Goal: Task Accomplishment & Management: Manage account settings

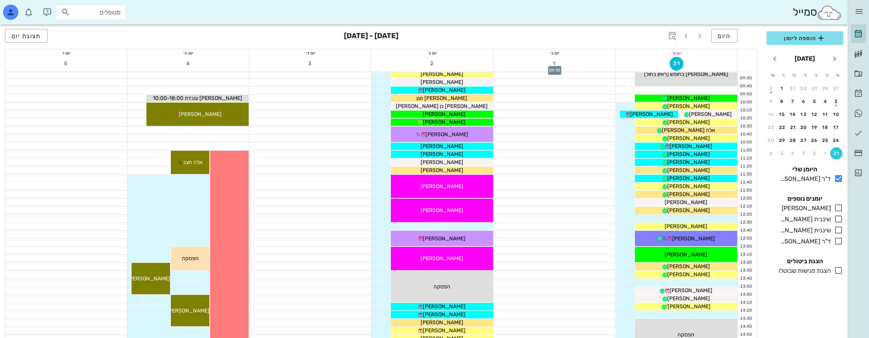
scroll to position [114, 0]
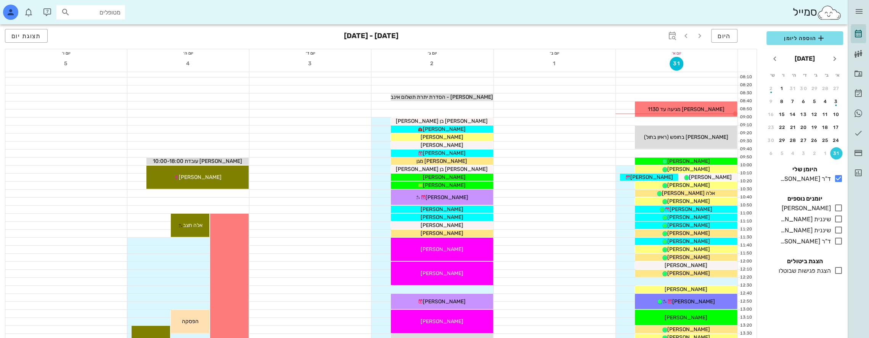
scroll to position [38, 0]
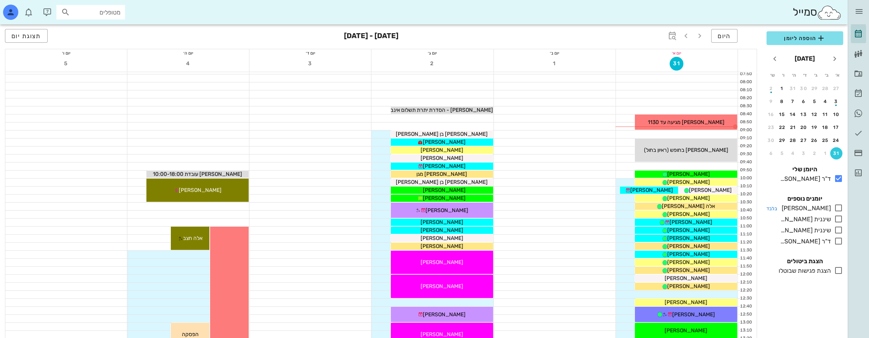
click at [840, 206] on icon at bounding box center [838, 207] width 9 height 9
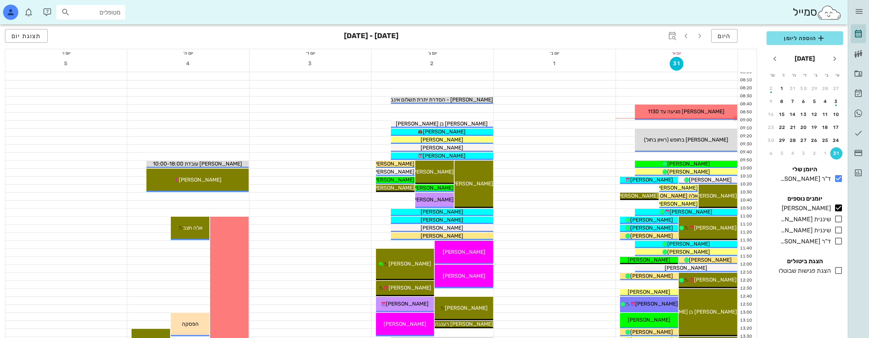
scroll to position [38, 0]
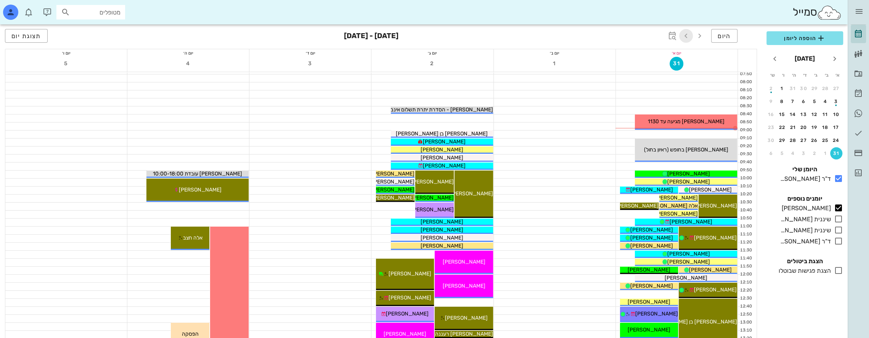
click at [688, 33] on icon "button" at bounding box center [685, 35] width 9 height 9
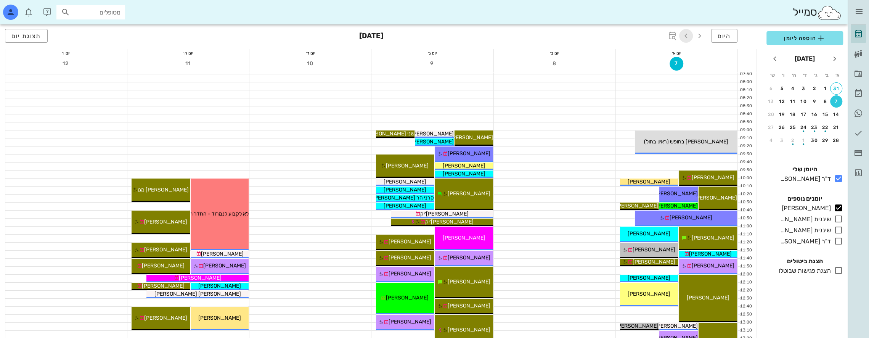
click at [688, 33] on icon "button" at bounding box center [685, 35] width 9 height 9
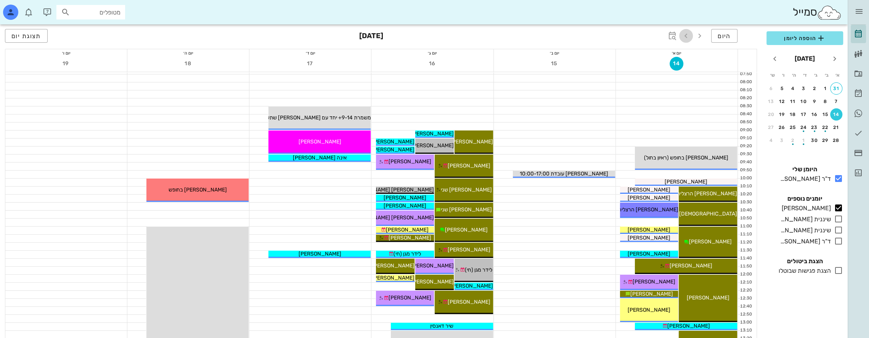
click at [688, 37] on icon "button" at bounding box center [685, 35] width 9 height 9
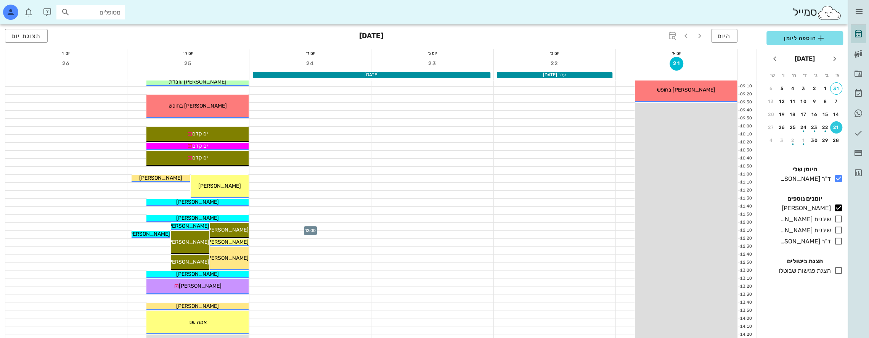
scroll to position [76, 0]
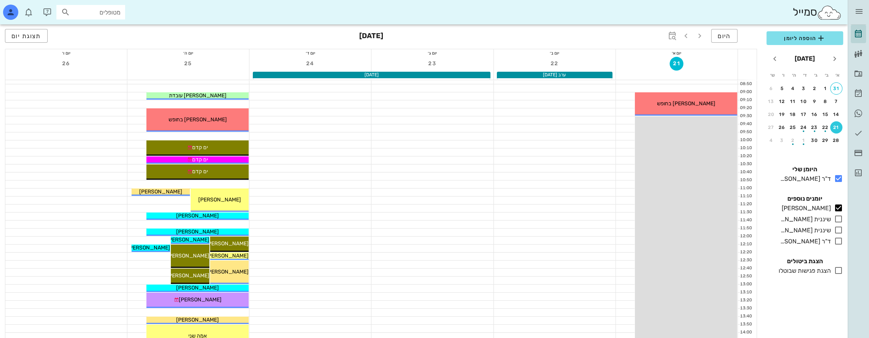
drag, startPoint x: 841, startPoint y: 239, endPoint x: 830, endPoint y: 234, distance: 12.5
click at [841, 239] on icon at bounding box center [838, 240] width 9 height 9
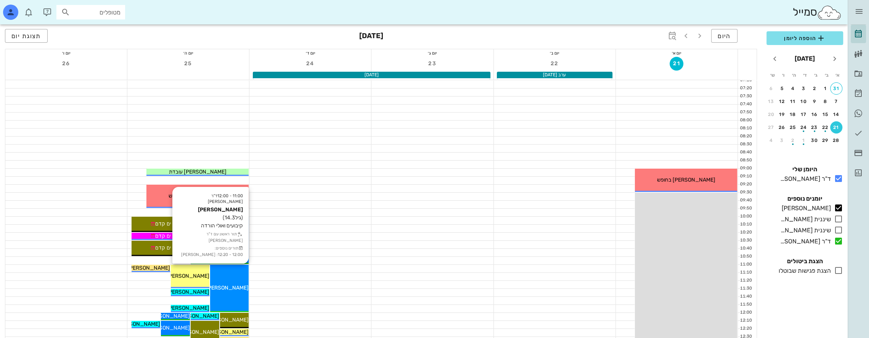
click at [227, 270] on div "11:00 - 12:00 ד"ר ולד שרון תומר קרמר (גיל 14.3 ) קיבועים ואולי הורדה תור ראשון …" at bounding box center [229, 288] width 39 height 47
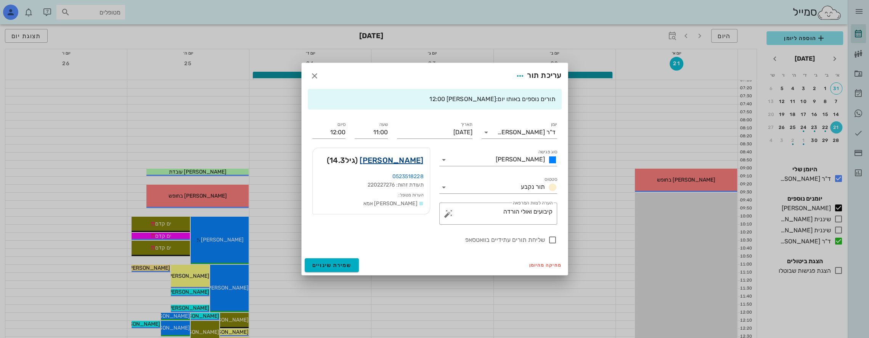
click at [401, 159] on link "תומר קרמר" at bounding box center [392, 160] width 64 height 12
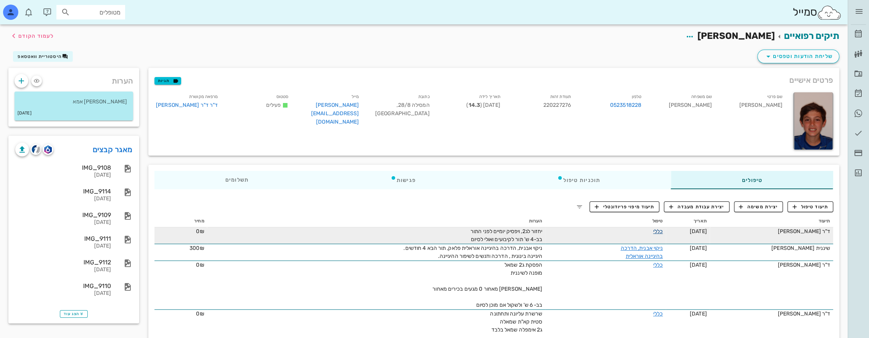
click at [661, 231] on link "כללי" at bounding box center [658, 231] width 10 height 6
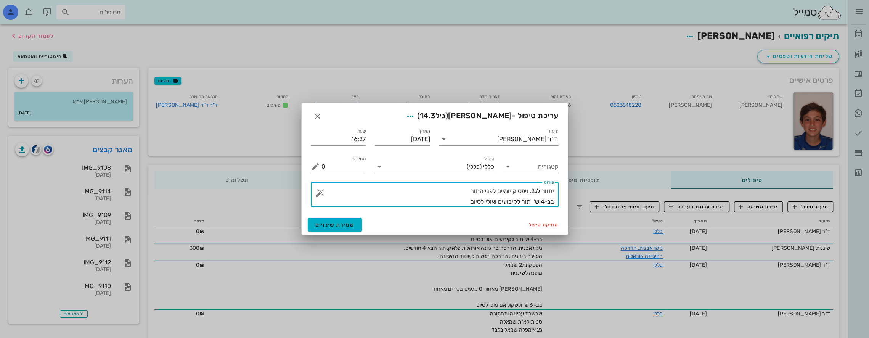
click at [450, 192] on textarea "יחזור לג2, ויפסיק יומיים לפני התור בב-4 ש' תור לקיבועים ואולי לסיום" at bounding box center [437, 196] width 233 height 21
click at [467, 201] on textarea "יחזור לג2, ויפסיק יומיים לפני התור בב-4 ש' תור לקיבועים ואולי לסיום" at bounding box center [437, 196] width 233 height 21
type textarea "יחזור לג2, ויפסיק יומיים לפני התור בב-4 ש' תור לקיבועים ואולי לסיום אם הOJ תקין"
click at [331, 223] on span "שמירת שינויים" at bounding box center [334, 225] width 39 height 6
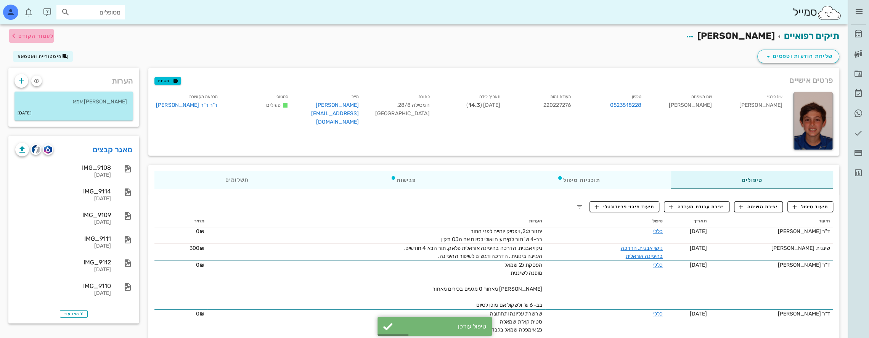
click at [20, 38] on span "לעמוד הקודם" at bounding box center [35, 36] width 35 height 6
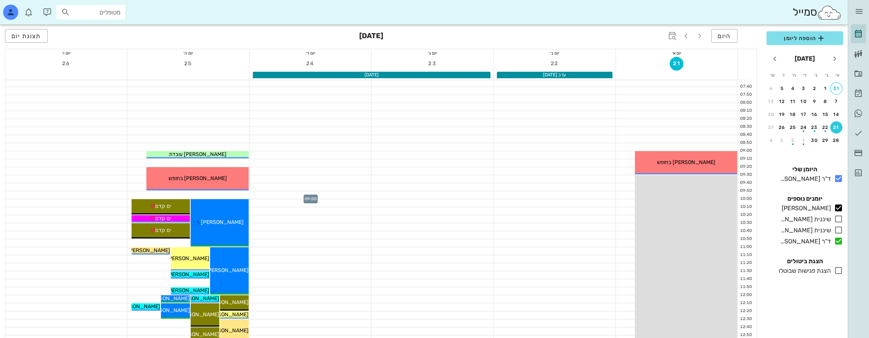
scroll to position [38, 0]
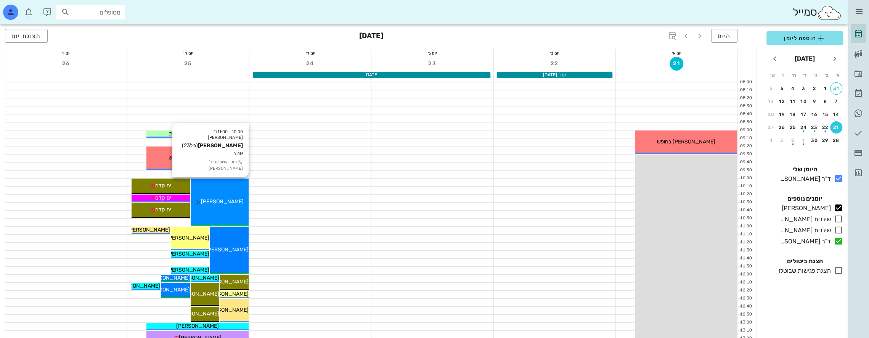
click at [230, 187] on div "10:00 - 11:00 ד"ר ולד שרון אוהד דורי (גיל 23 ) אטצ תור ראשון עם ד"ר ולד שרון או…" at bounding box center [220, 201] width 58 height 47
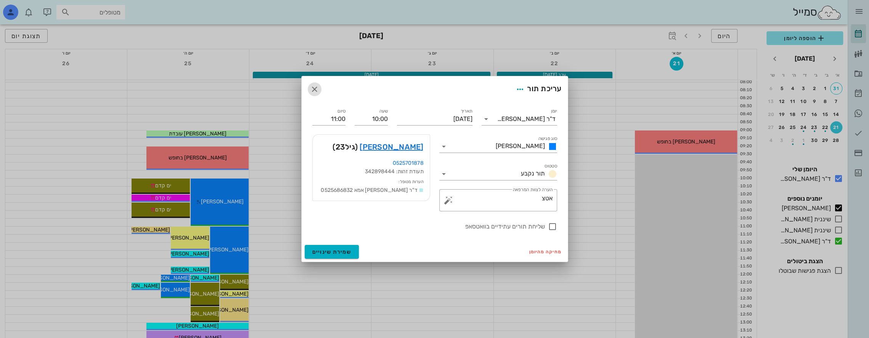
click at [314, 87] on icon "button" at bounding box center [314, 89] width 9 height 9
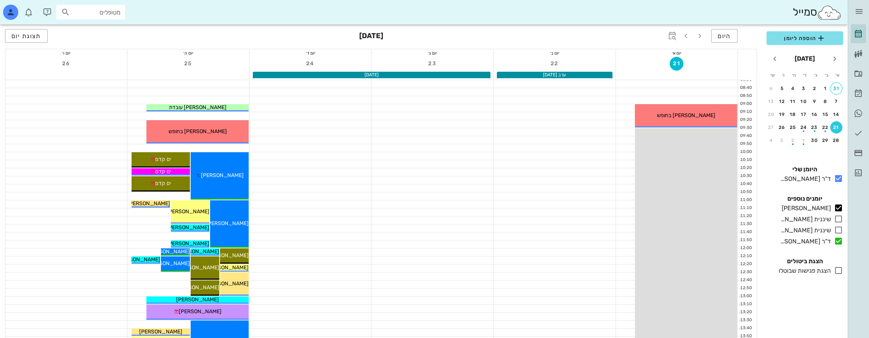
scroll to position [76, 0]
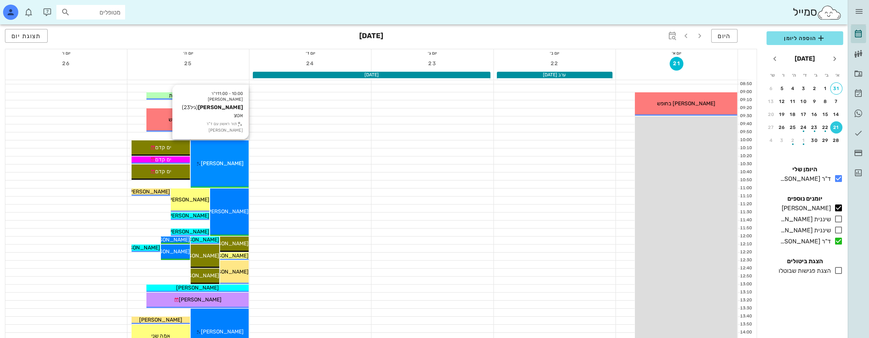
click at [224, 156] on div "10:00 - 11:00 ד"ר ולד שרון אוהד דורי (גיל 23 ) אטצ תור ראשון עם ד"ר ולד שרון או…" at bounding box center [220, 163] width 58 height 47
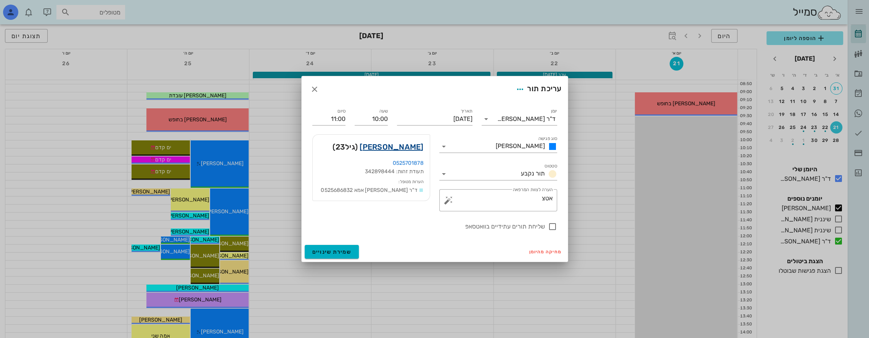
click at [416, 143] on link "אוהד דורי" at bounding box center [392, 147] width 64 height 12
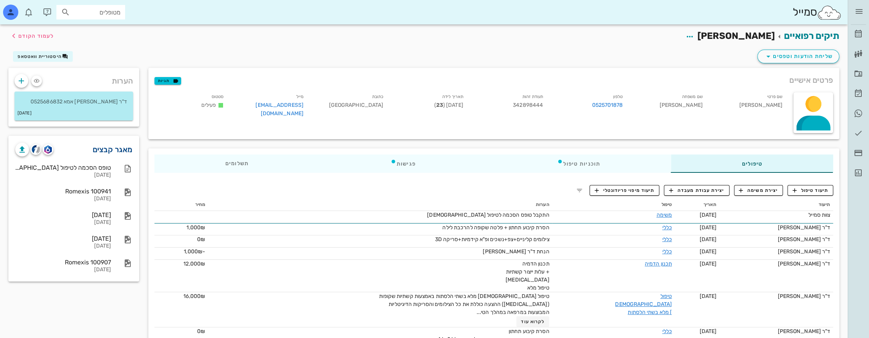
click at [112, 156] on link "מאגר קבצים" at bounding box center [113, 149] width 40 height 12
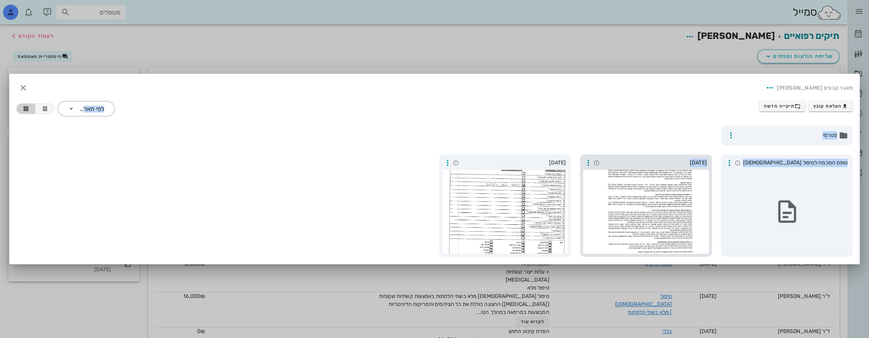
drag, startPoint x: 713, startPoint y: 79, endPoint x: 680, endPoint y: 171, distance: 97.9
click at [683, 187] on div "מאגר קבצים אוהד דורי העלאת קובץ תיקייה חדשה ​ לפי תאריך פנורמי טופס הסכמה לטיפו…" at bounding box center [435, 169] width 850 height 190
click at [781, 107] on span "תיקייה חדשה" at bounding box center [782, 106] width 37 height 6
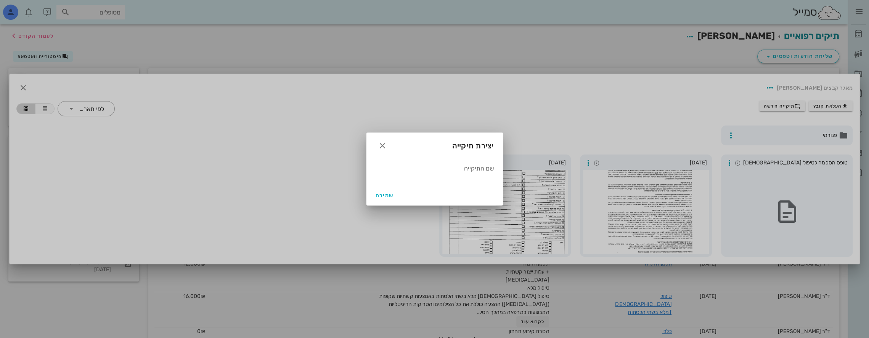
click at [472, 169] on input "שם התיקייה" at bounding box center [435, 168] width 118 height 12
type input "07 2025"
click at [393, 191] on button "שמירה" at bounding box center [385, 195] width 24 height 14
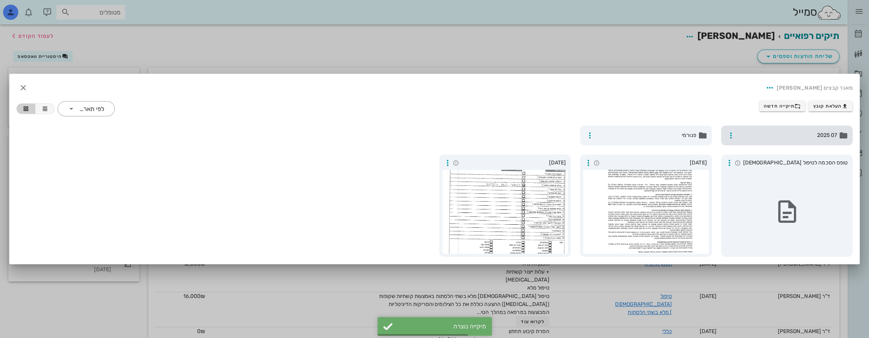
click at [808, 139] on span "07 2025" at bounding box center [787, 135] width 99 height 8
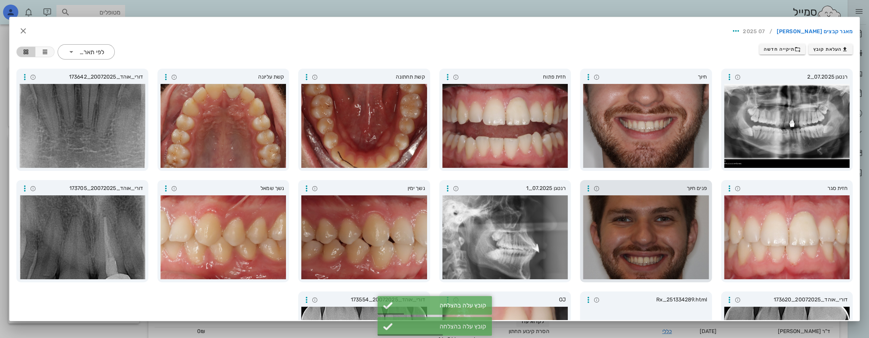
click at [627, 220] on div at bounding box center [646, 237] width 126 height 84
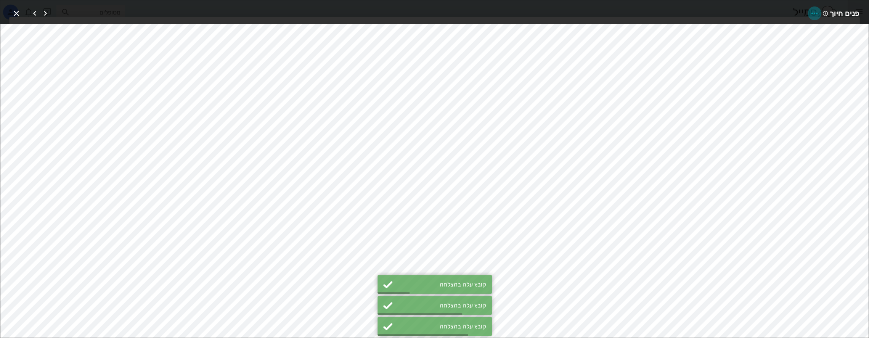
click at [814, 11] on icon "button" at bounding box center [814, 13] width 9 height 9
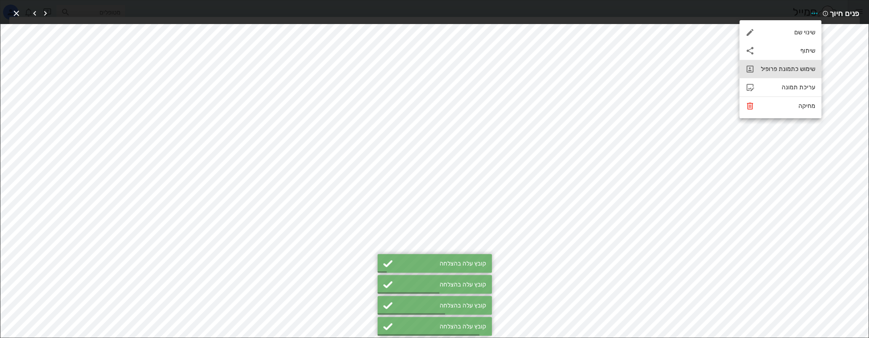
click at [789, 66] on div "שימוש כתמונת פרופיל" at bounding box center [788, 68] width 55 height 7
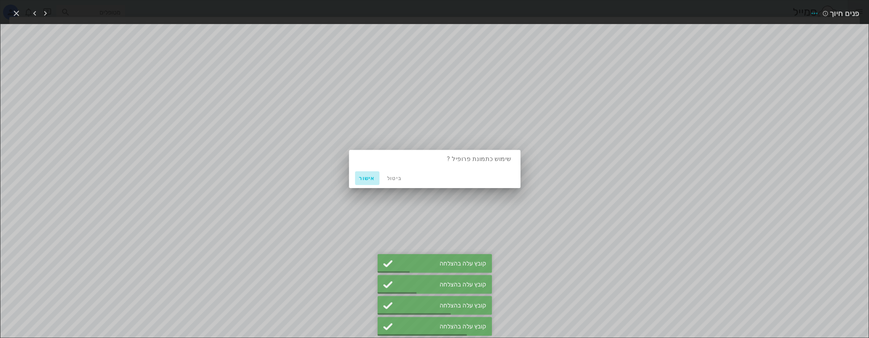
click at [365, 178] on span "אישור" at bounding box center [367, 178] width 18 height 6
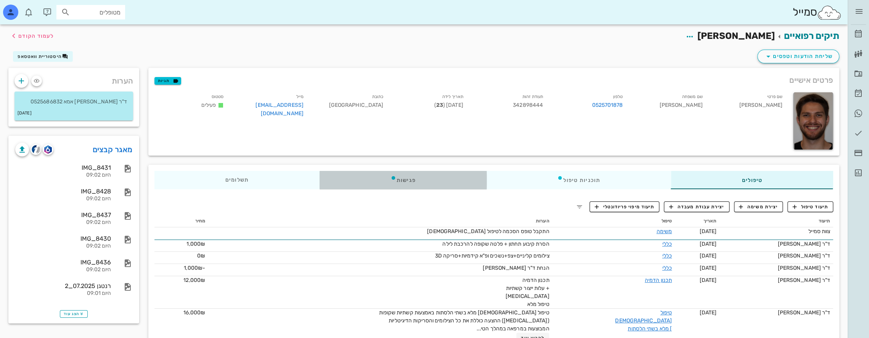
click at [410, 182] on div "פגישות" at bounding box center [403, 180] width 167 height 18
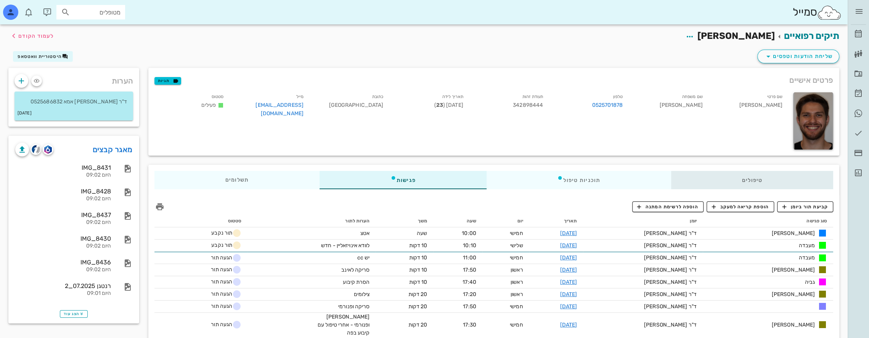
click at [750, 183] on div "טיפולים" at bounding box center [752, 180] width 162 height 18
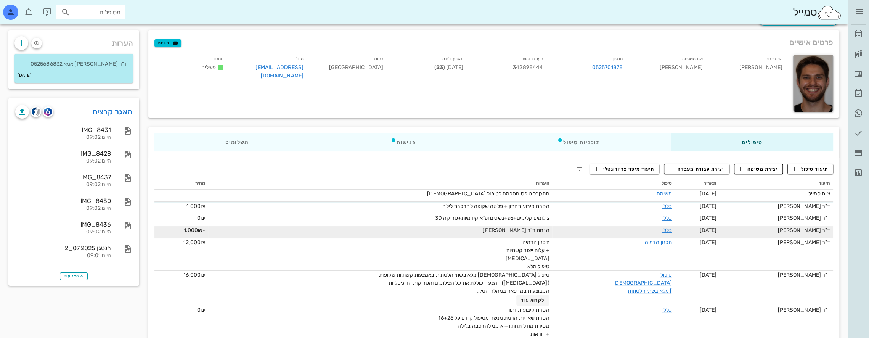
scroll to position [38, 0]
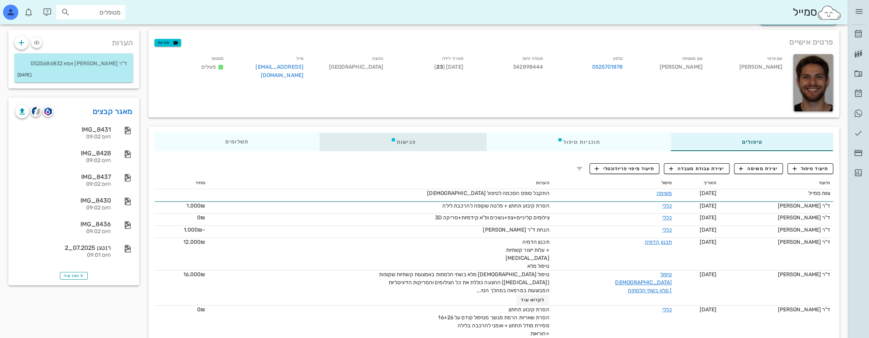
click at [416, 144] on div "פגישות" at bounding box center [403, 142] width 167 height 18
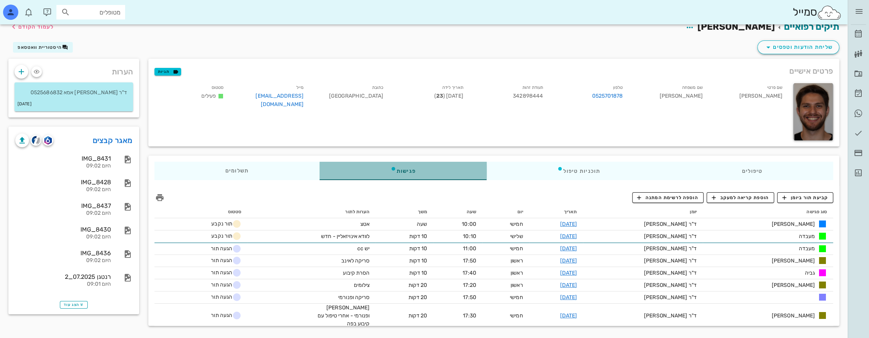
scroll to position [9, 0]
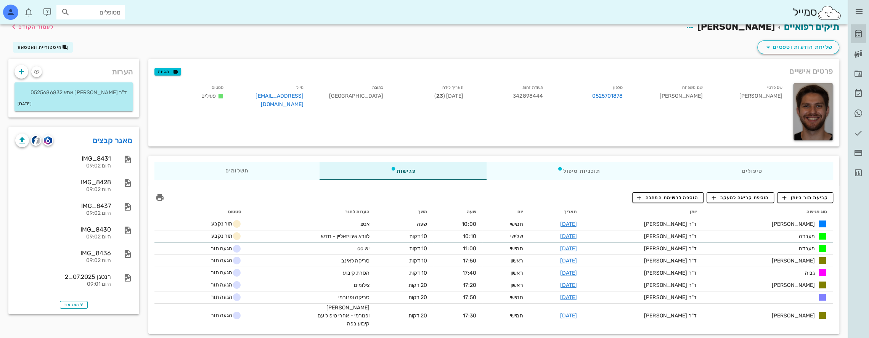
click at [859, 32] on icon at bounding box center [858, 33] width 9 height 9
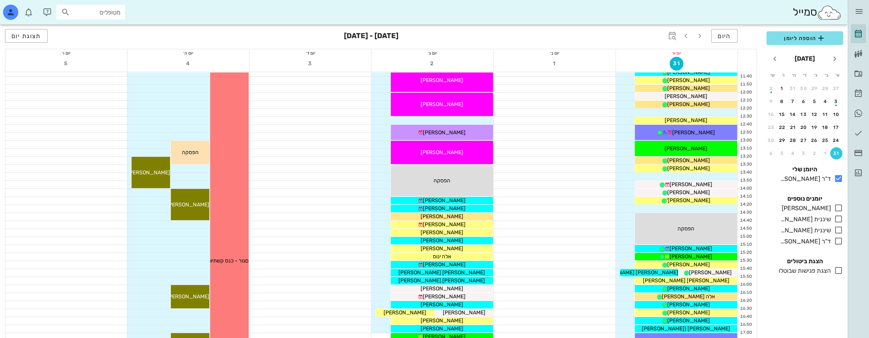
scroll to position [76, 0]
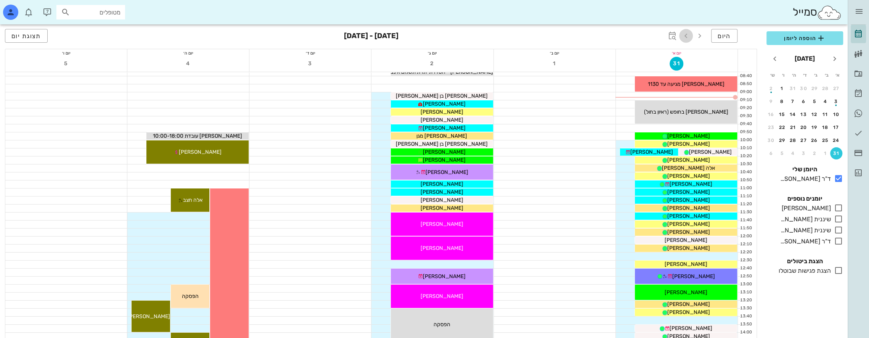
click at [686, 37] on icon "button" at bounding box center [685, 35] width 9 height 9
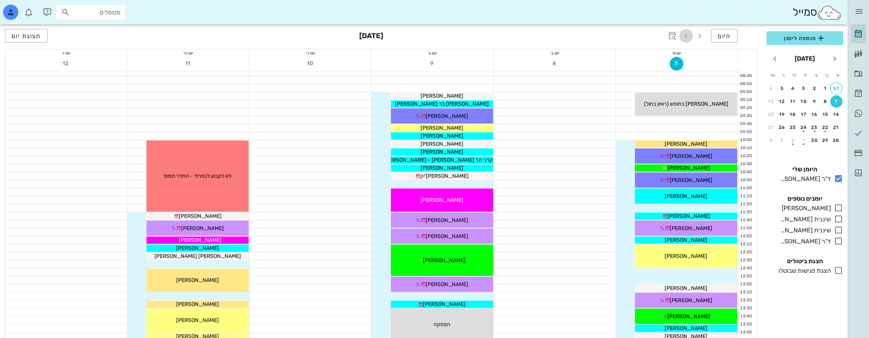
click at [686, 37] on icon "button" at bounding box center [685, 35] width 9 height 9
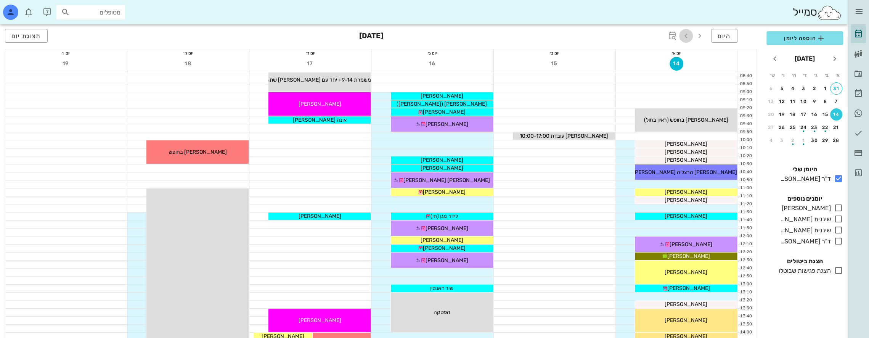
click at [685, 37] on icon "button" at bounding box center [685, 35] width 9 height 9
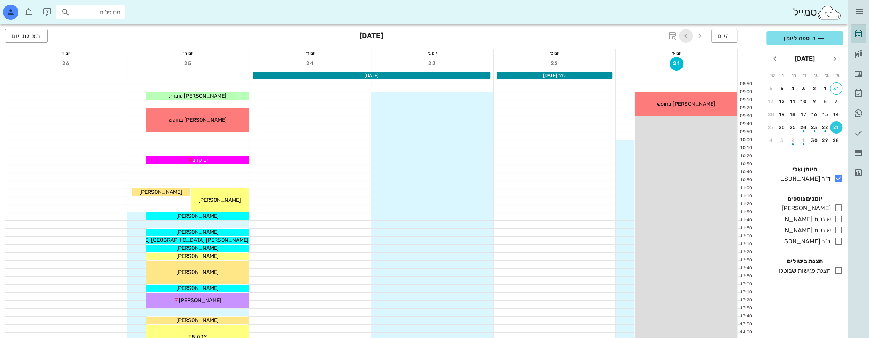
click at [685, 37] on icon "button" at bounding box center [685, 35] width 9 height 9
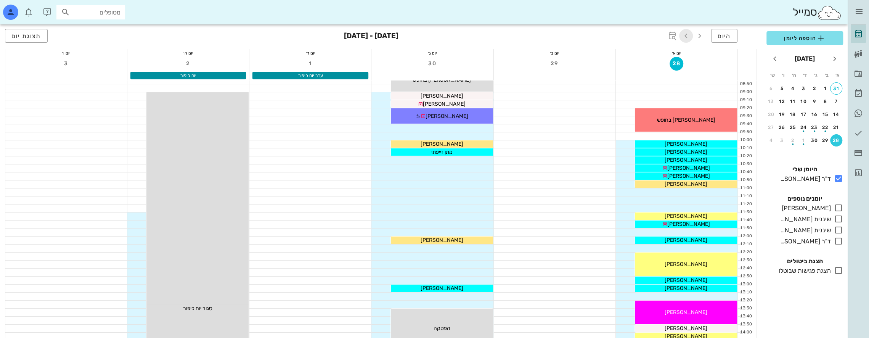
click at [685, 37] on icon "button" at bounding box center [685, 35] width 9 height 9
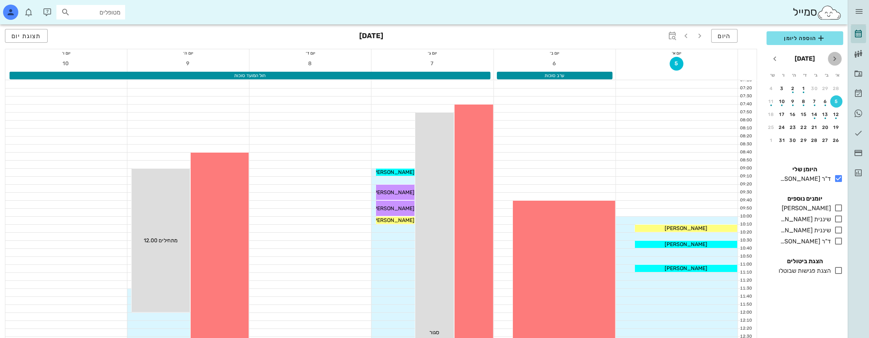
click at [834, 56] on icon "חודש שעבר" at bounding box center [834, 58] width 9 height 9
click at [700, 31] on icon "button" at bounding box center [699, 35] width 9 height 9
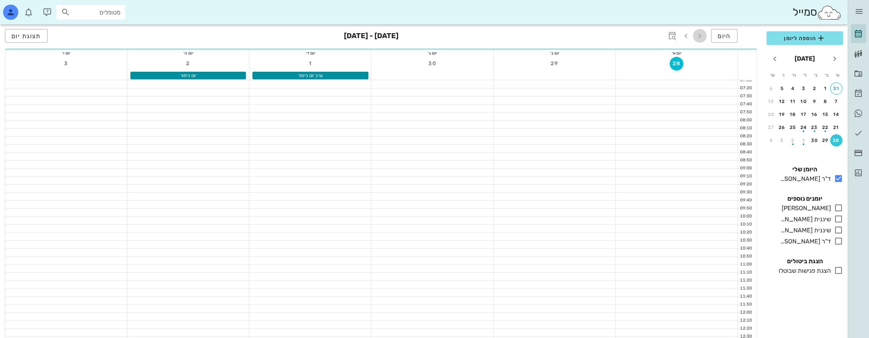
click at [699, 32] on icon "button" at bounding box center [699, 35] width 9 height 9
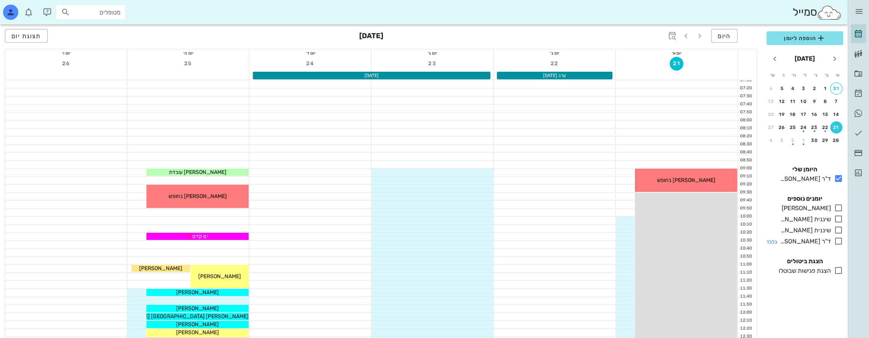
click at [838, 239] on icon at bounding box center [838, 240] width 9 height 9
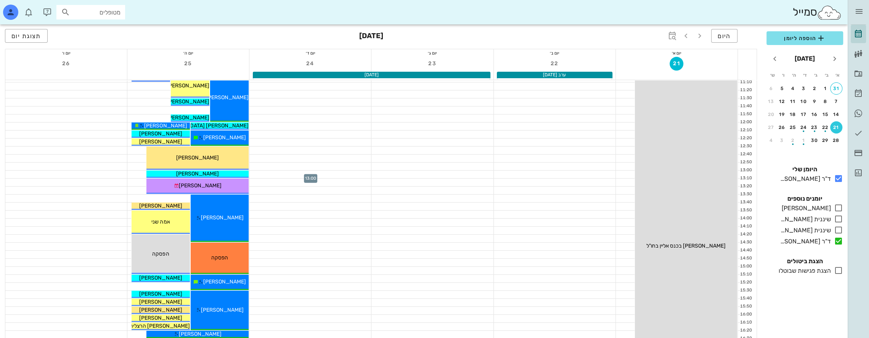
scroll to position [191, 0]
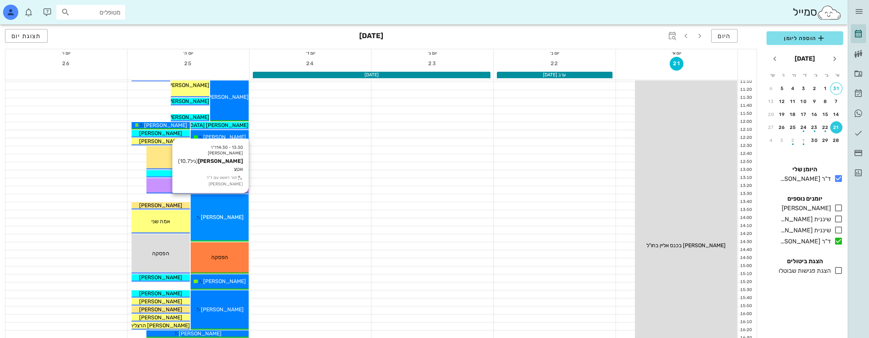
click at [219, 197] on div "13:30 - 14:30 ד"ר ולד שרון גדעון עילם (גיל 10.7 ) אטצ תור ראשון עם ד"ר ולד שרון…" at bounding box center [220, 217] width 58 height 47
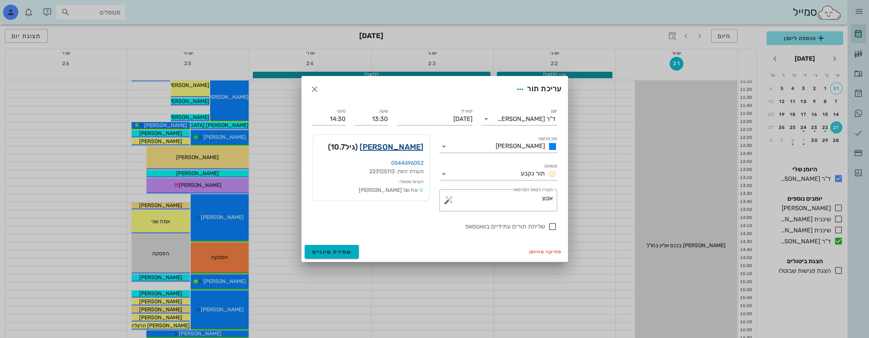
click at [413, 146] on link "גדעון עילם" at bounding box center [392, 147] width 64 height 12
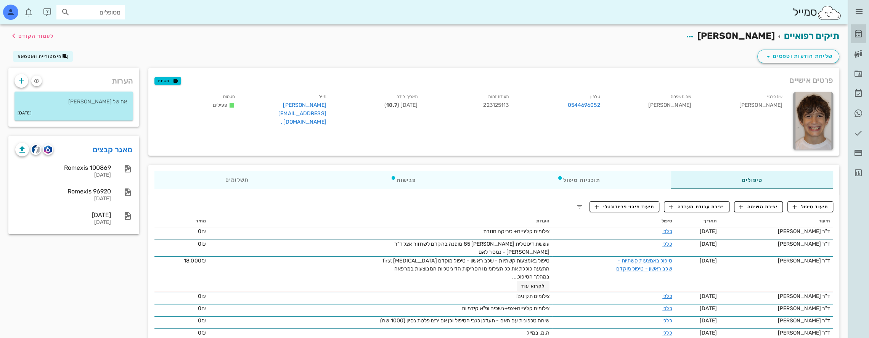
click at [859, 28] on link "[PERSON_NAME]" at bounding box center [858, 34] width 15 height 18
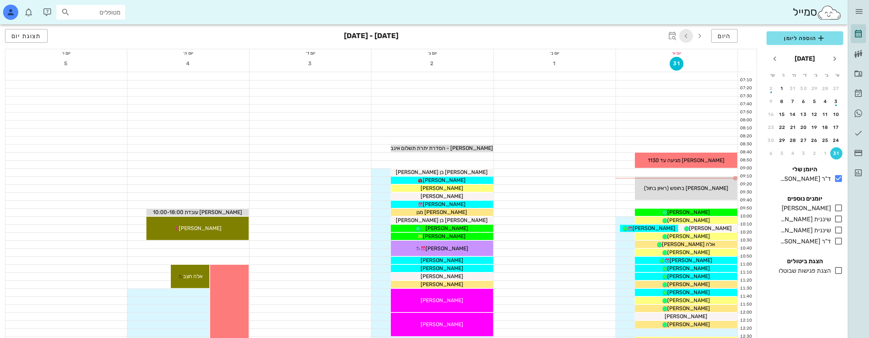
click at [687, 36] on icon "button" at bounding box center [685, 35] width 9 height 9
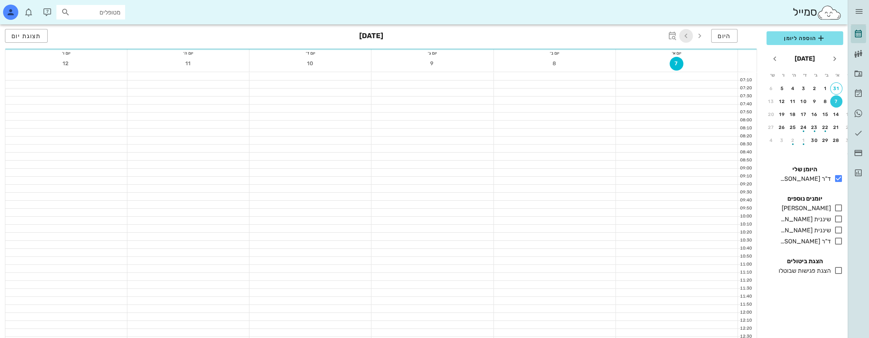
click at [687, 36] on icon "button" at bounding box center [685, 35] width 9 height 9
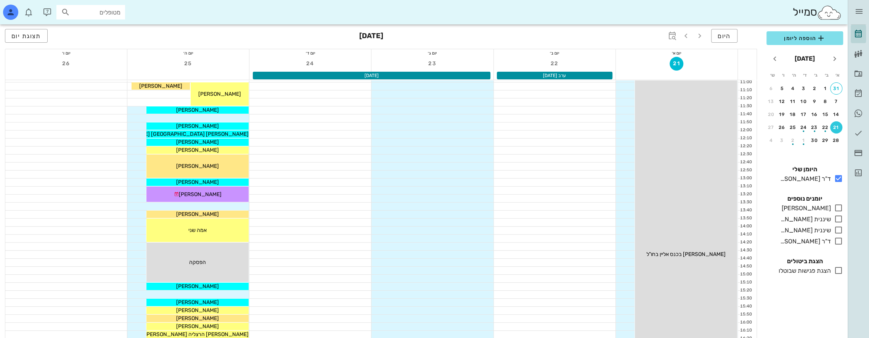
scroll to position [191, 0]
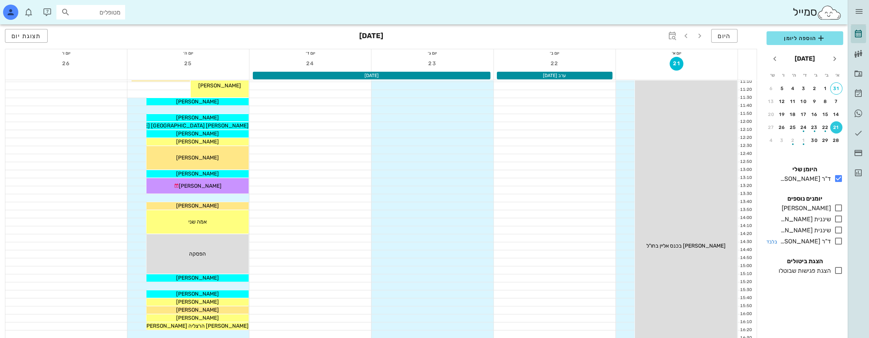
click at [839, 239] on icon at bounding box center [838, 240] width 9 height 9
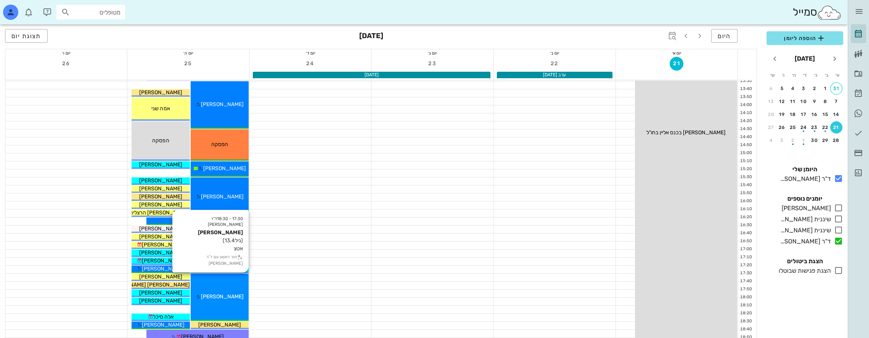
scroll to position [305, 0]
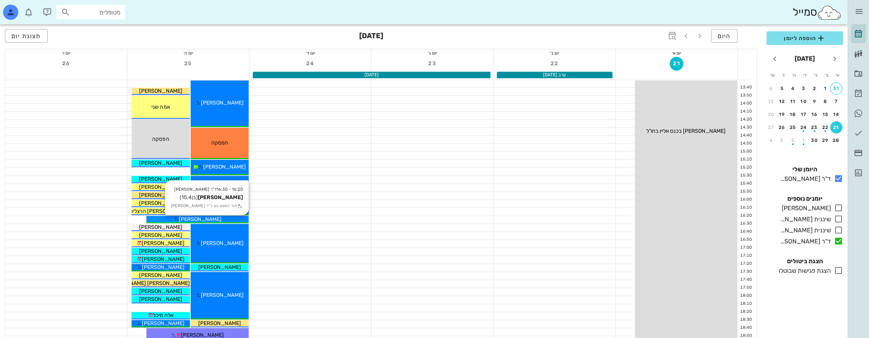
click at [203, 220] on span "[PERSON_NAME]" at bounding box center [200, 219] width 43 height 6
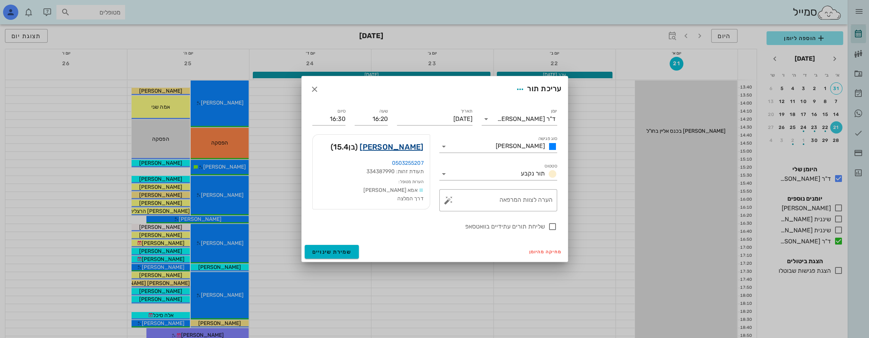
click at [405, 146] on link "איתי שלו" at bounding box center [392, 147] width 64 height 12
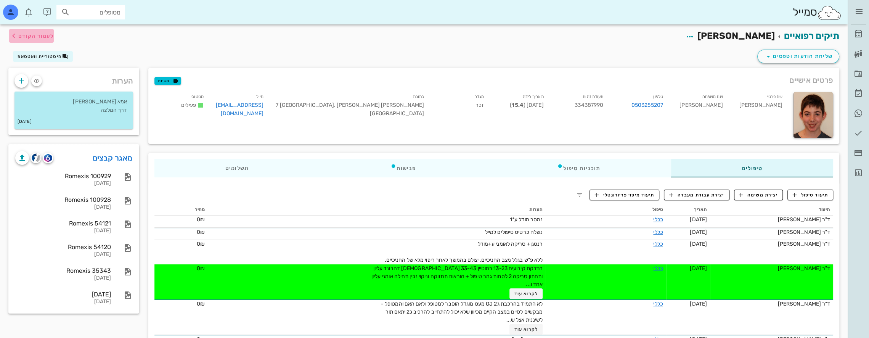
click at [19, 35] on span "לעמוד הקודם" at bounding box center [35, 36] width 35 height 6
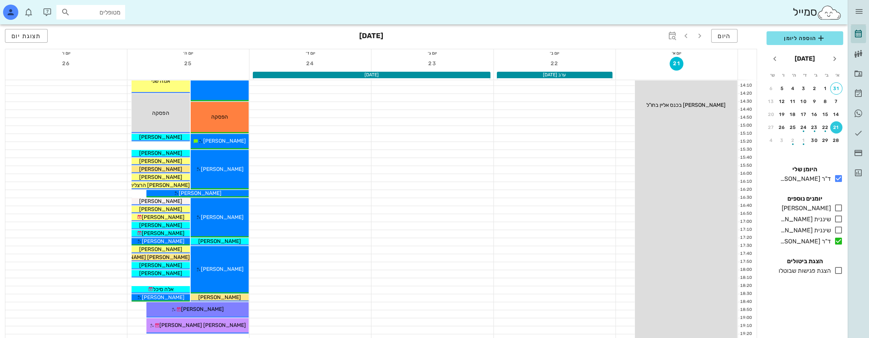
scroll to position [330, 0]
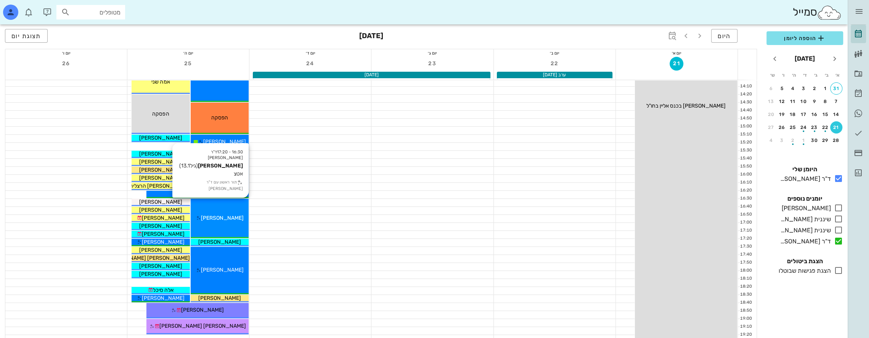
click at [222, 208] on div "16:30 - 17:20 ד"ר ולד שרון יערה בן אהרון (גיל 13.1 ) אטצ תור ראשון עם ד"ר ולד ש…" at bounding box center [220, 218] width 58 height 39
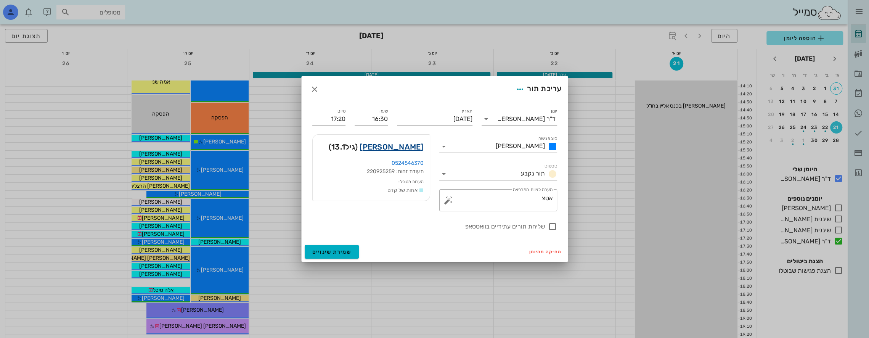
click at [409, 144] on link "יערה בן אהרון" at bounding box center [392, 147] width 64 height 12
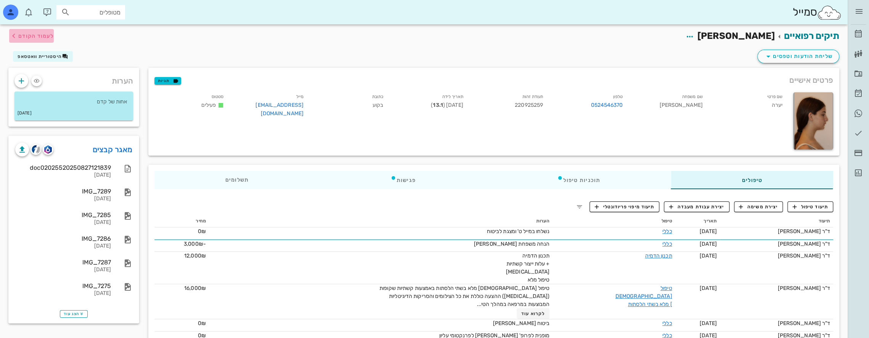
click at [13, 34] on icon "button" at bounding box center [13, 35] width 9 height 9
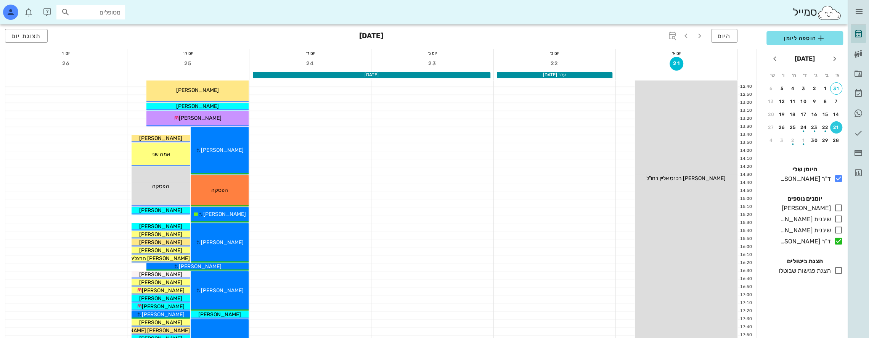
scroll to position [178, 0]
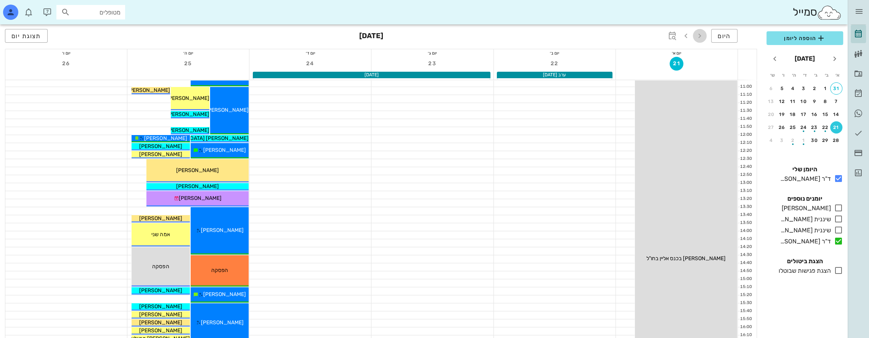
click at [699, 33] on icon "button" at bounding box center [699, 35] width 9 height 9
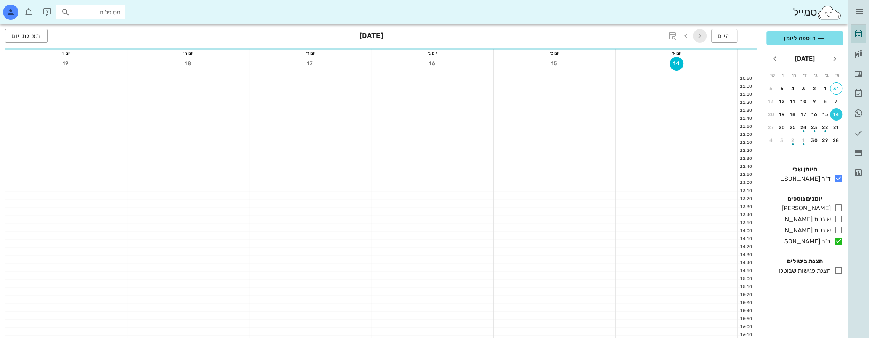
click at [699, 33] on icon "button" at bounding box center [699, 35] width 9 height 9
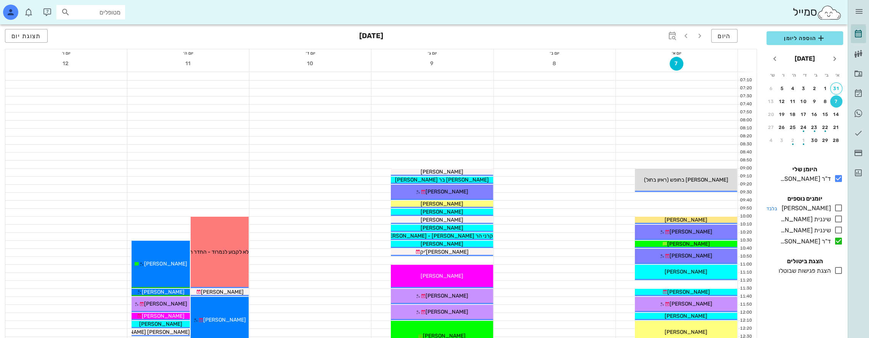
click at [839, 207] on icon at bounding box center [838, 207] width 9 height 9
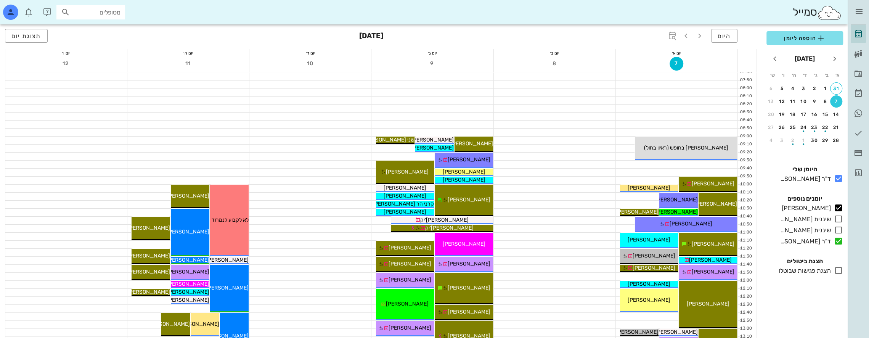
scroll to position [25, 0]
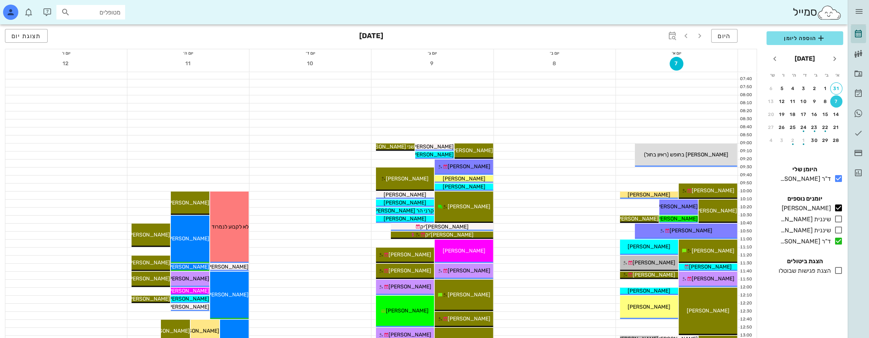
click at [85, 12] on input "מטופלים" at bounding box center [96, 12] width 49 height 10
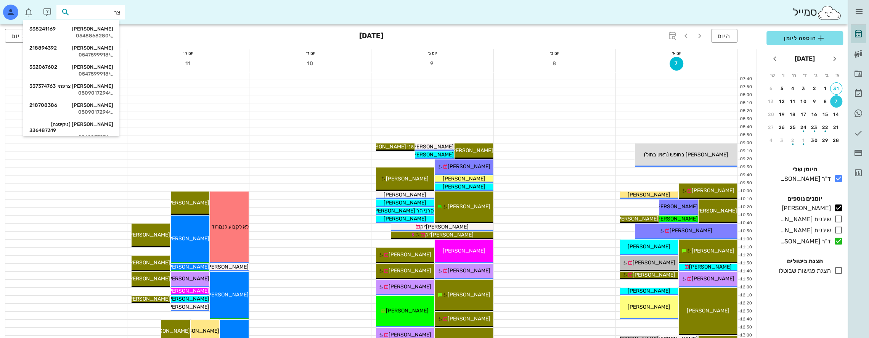
type input "צרף"
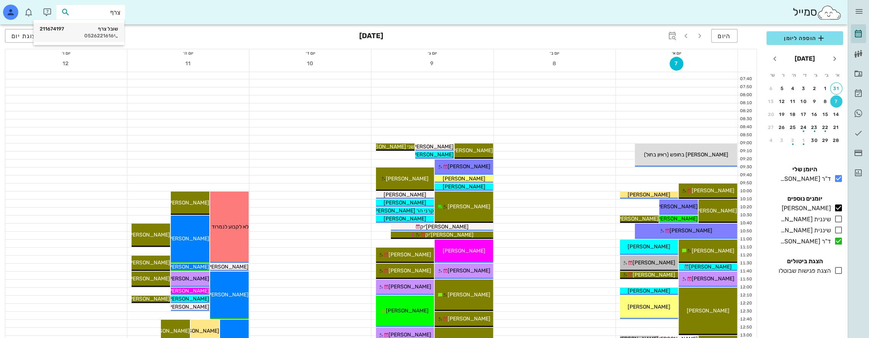
click at [115, 31] on div "שובל צרף 211674197" at bounding box center [79, 29] width 79 height 6
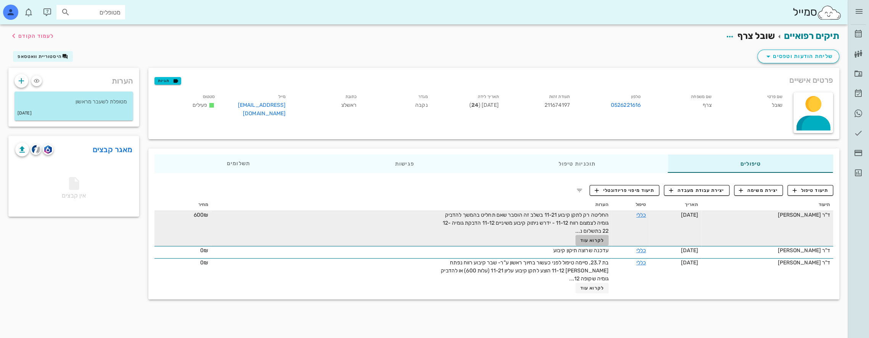
click at [591, 239] on span "לקרוא עוד" at bounding box center [592, 240] width 24 height 5
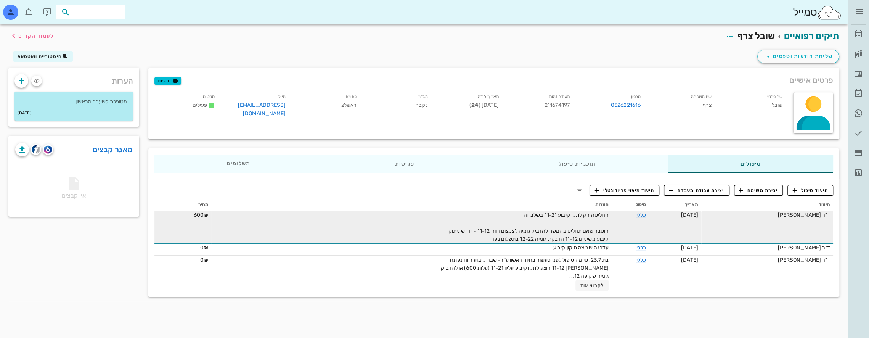
drag, startPoint x: 93, startPoint y: 14, endPoint x: 247, endPoint y: 24, distance: 154.3
click at [247, 24] on div "סמייל" at bounding box center [424, 12] width 848 height 24
drag, startPoint x: 109, startPoint y: 9, endPoint x: 110, endPoint y: 15, distance: 6.1
click at [110, 15] on input "text" at bounding box center [96, 12] width 49 height 10
type input "ענת המאירי"
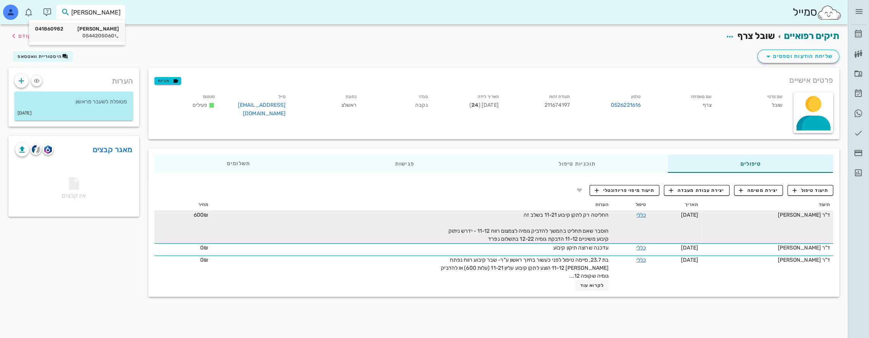
click at [112, 31] on div "ענת המאירי 041860982" at bounding box center [77, 29] width 84 height 6
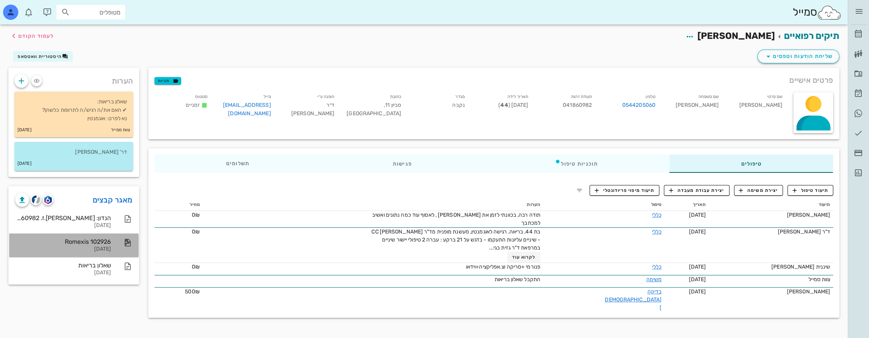
click at [104, 240] on div "Romexis 102926" at bounding box center [63, 241] width 96 height 7
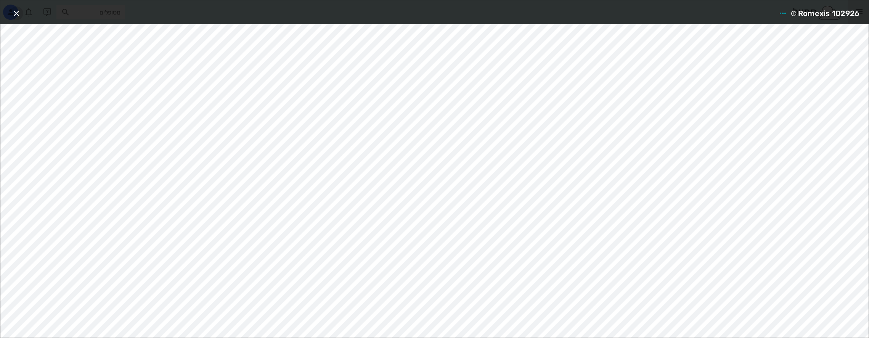
click at [16, 8] on button "button" at bounding box center [17, 13] width 14 height 14
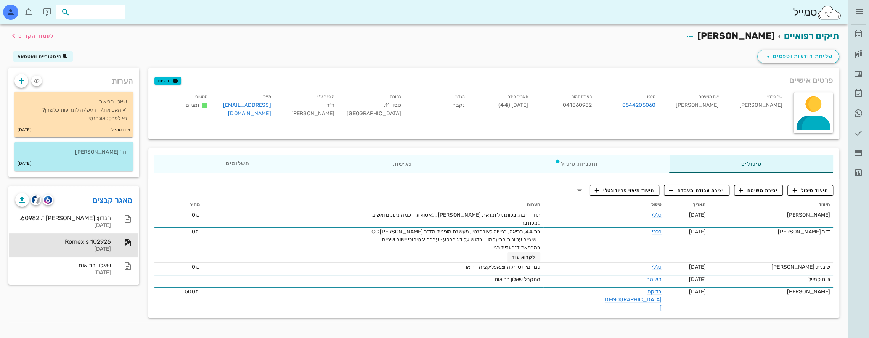
click at [114, 11] on input "text" at bounding box center [96, 12] width 49 height 10
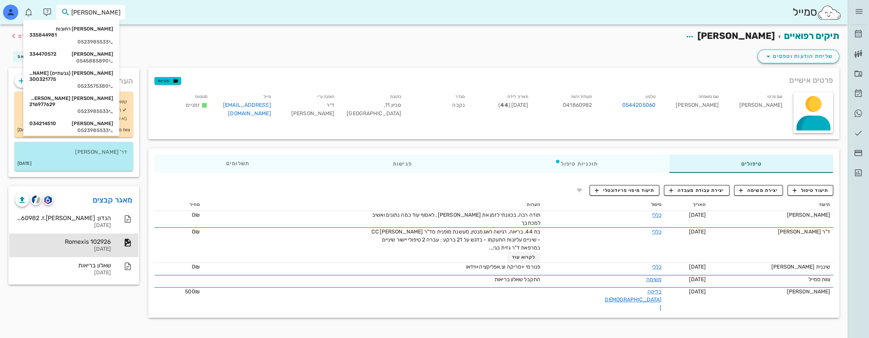
type input "זהבי"
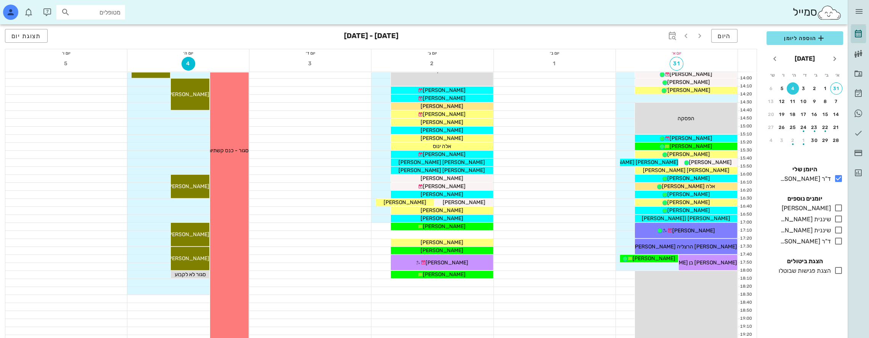
scroll to position [330, 0]
click at [686, 35] on icon "button" at bounding box center [685, 35] width 9 height 9
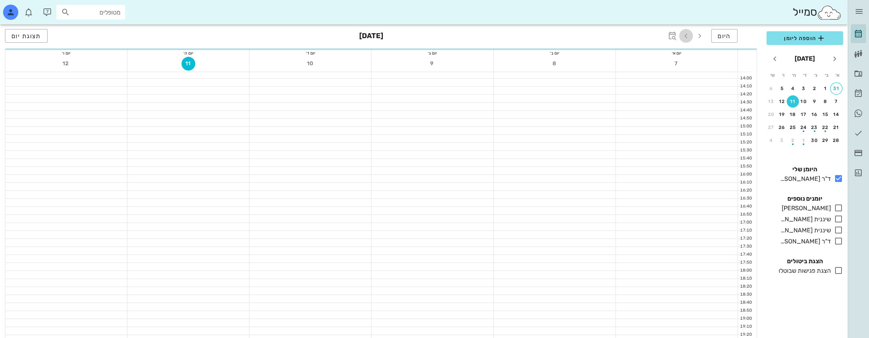
click at [686, 35] on icon "button" at bounding box center [685, 35] width 9 height 9
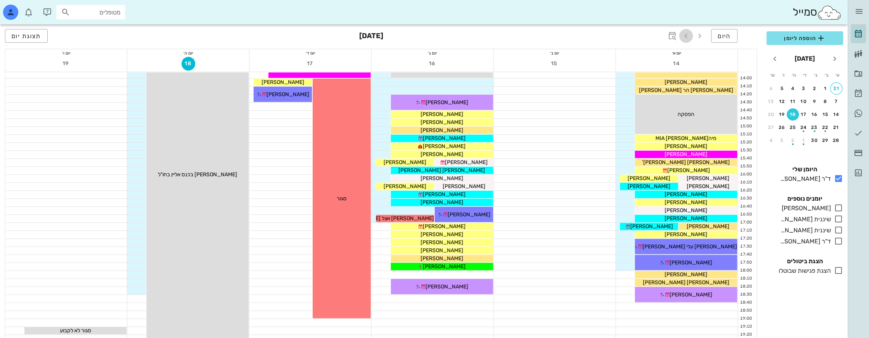
click at [686, 35] on icon "button" at bounding box center [685, 35] width 9 height 9
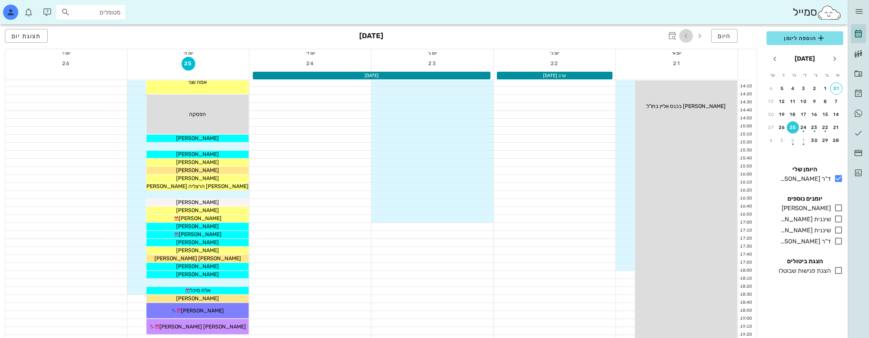
click at [686, 35] on icon "button" at bounding box center [685, 35] width 9 height 9
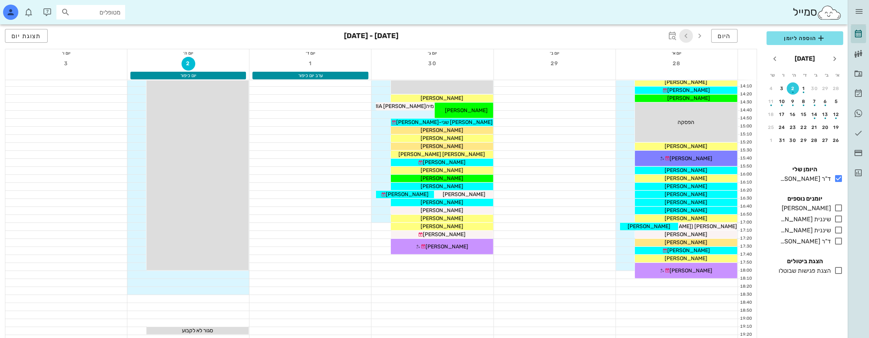
click at [686, 35] on icon "button" at bounding box center [685, 35] width 9 height 9
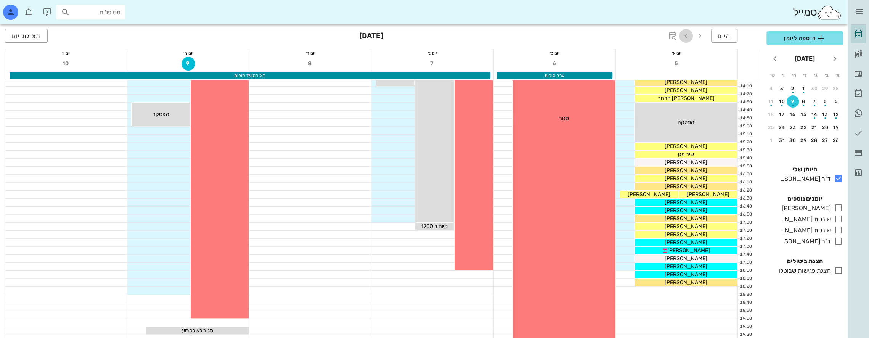
click at [686, 35] on icon "button" at bounding box center [685, 35] width 9 height 9
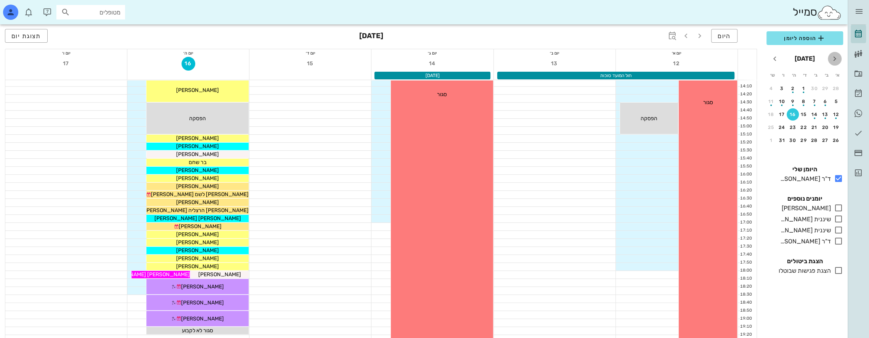
click at [833, 59] on icon "חודש שעבר" at bounding box center [834, 58] width 9 height 9
click at [837, 59] on icon "חודש שעבר" at bounding box center [834, 58] width 9 height 9
click at [835, 56] on icon "חודש שעבר" at bounding box center [834, 58] width 9 height 9
click at [771, 59] on icon "חודש הבא" at bounding box center [774, 58] width 9 height 9
click at [699, 35] on icon "button" at bounding box center [699, 35] width 9 height 9
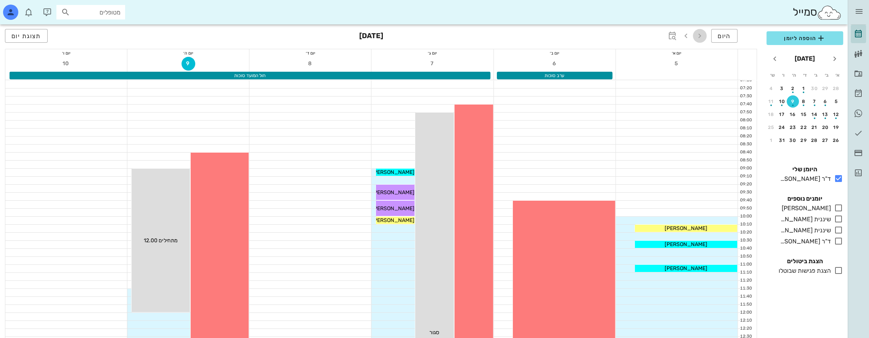
click at [702, 36] on icon "button" at bounding box center [699, 35] width 9 height 9
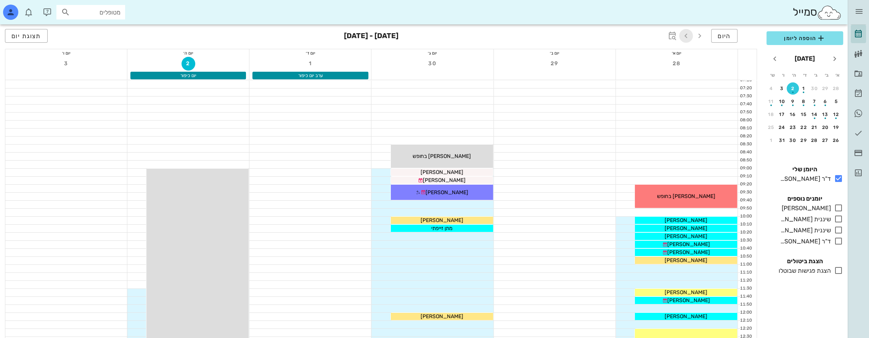
click at [684, 34] on icon "button" at bounding box center [685, 35] width 9 height 9
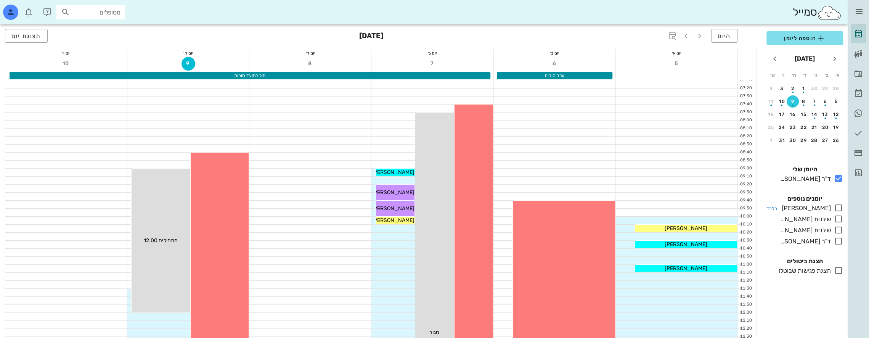
click at [839, 205] on icon at bounding box center [838, 207] width 9 height 9
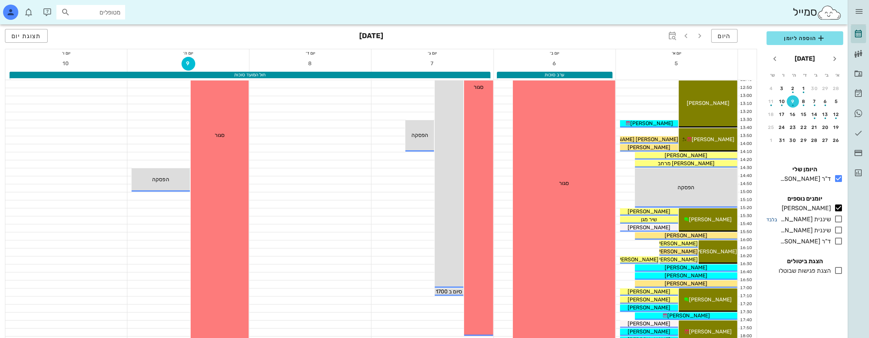
scroll to position [330, 0]
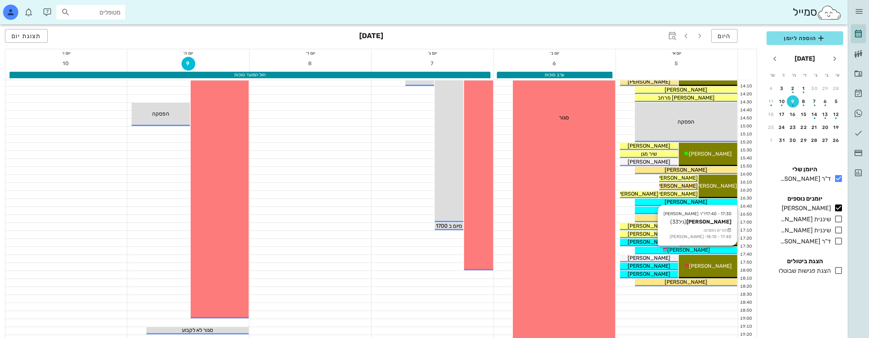
click at [694, 249] on span "[PERSON_NAME]" at bounding box center [688, 250] width 43 height 6
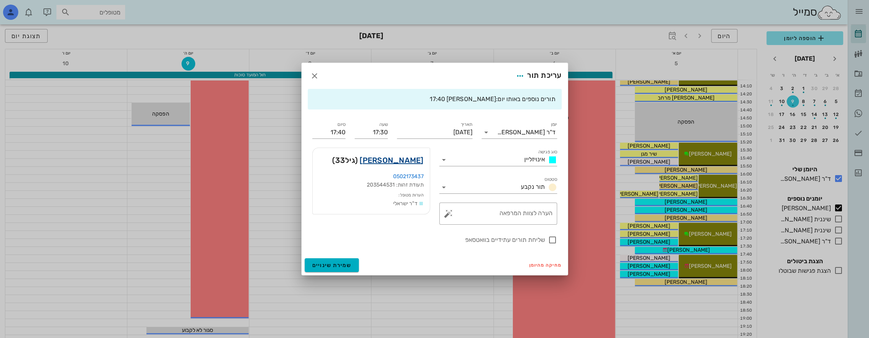
click at [396, 158] on link "[PERSON_NAME]" at bounding box center [392, 160] width 64 height 12
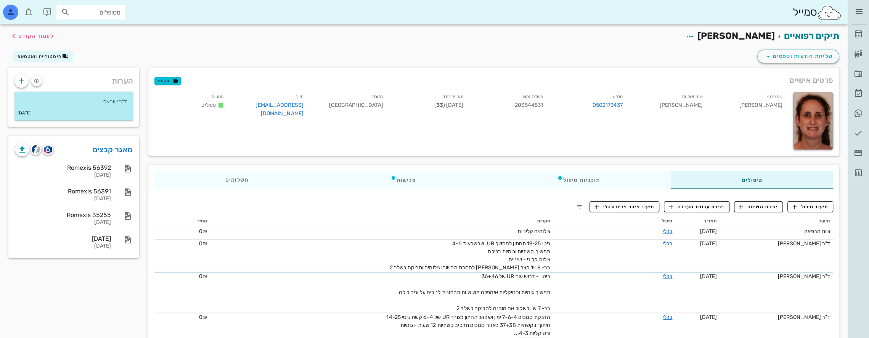
click at [103, 11] on input "מטופלים" at bounding box center [96, 12] width 49 height 10
type input "s"
type input "[PERSON_NAME]"
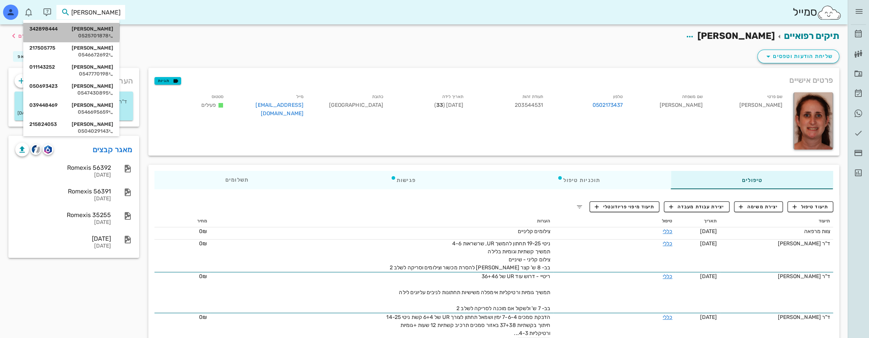
click at [111, 31] on div "[PERSON_NAME] 342898444" at bounding box center [71, 29] width 84 height 6
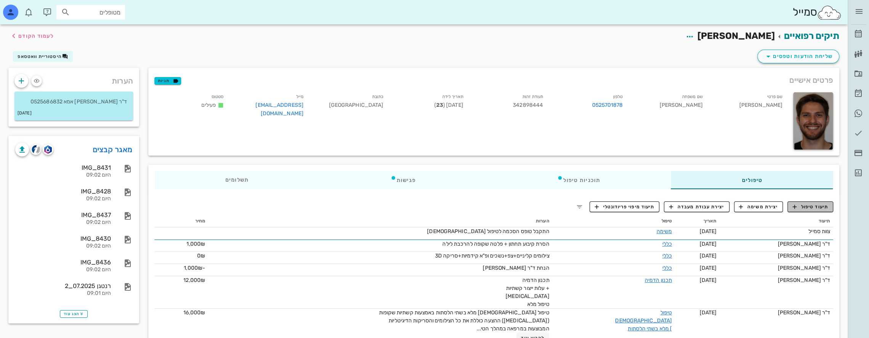
click at [818, 205] on span "תיעוד טיפול" at bounding box center [810, 206] width 35 height 7
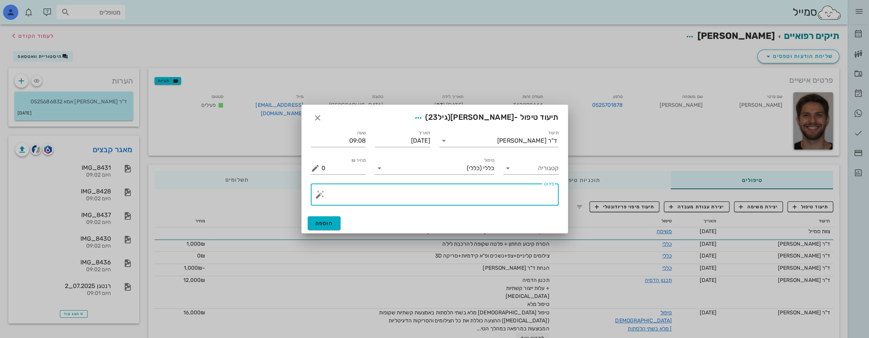
click at [510, 198] on textarea "פירוט" at bounding box center [437, 196] width 233 height 18
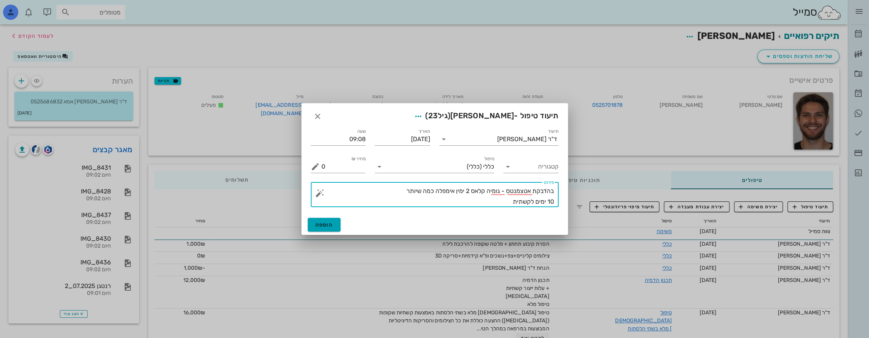
type textarea "בהדבקת אטצמנטס - גומיה קלאס 2 ימין אימפלה כמה שיותר 10 ימים לקשתית"
click at [332, 223] on span "הוספה" at bounding box center [324, 225] width 18 height 6
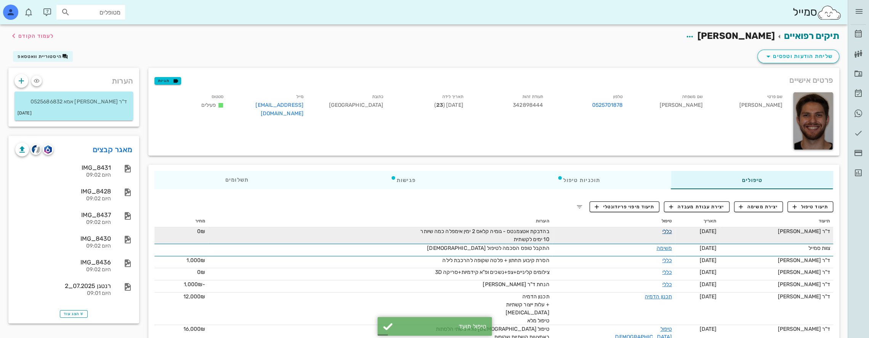
click at [662, 228] on link "כללי" at bounding box center [667, 231] width 10 height 6
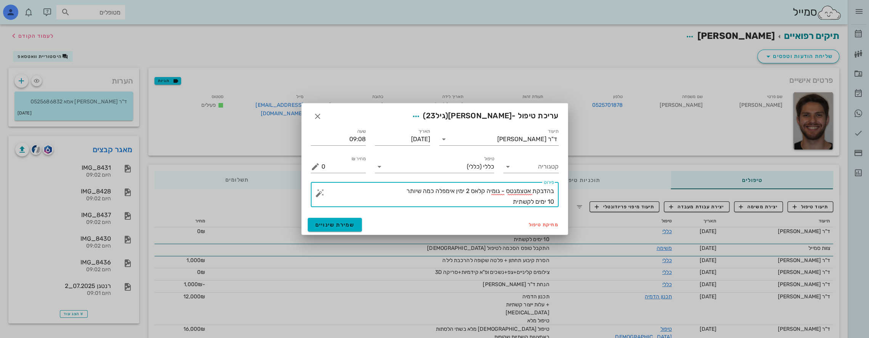
click at [550, 189] on textarea "בהדבקת אטצמנטס - גומיה קלאס 2 ימין אימפלה כמה שיותר 10 ימים לקשתית" at bounding box center [437, 196] width 233 height 21
click at [474, 201] on textarea "הנחיות להדבקת אטצמנטס - גומיה קלאס 2 ימין אימפלה כמה שיותר 10 ימים לקשתית" at bounding box center [437, 196] width 233 height 21
type textarea "הנחיות להדבקת אטצמנטס - גומיה קלאס 2 ימין אימפלה כמה שיותר 10 ימים לקשתית"
drag, startPoint x: 343, startPoint y: 222, endPoint x: 339, endPoint y: 222, distance: 3.8
click at [343, 222] on span "שמירת שינויים" at bounding box center [334, 225] width 39 height 6
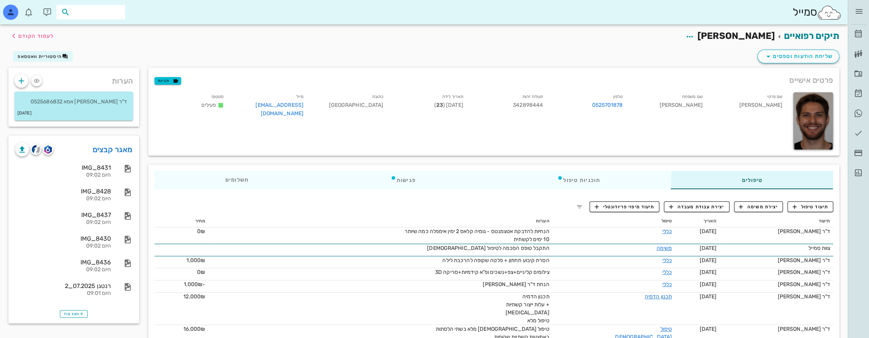
click at [107, 12] on input "text" at bounding box center [96, 12] width 49 height 10
type input "[PERSON_NAME]"
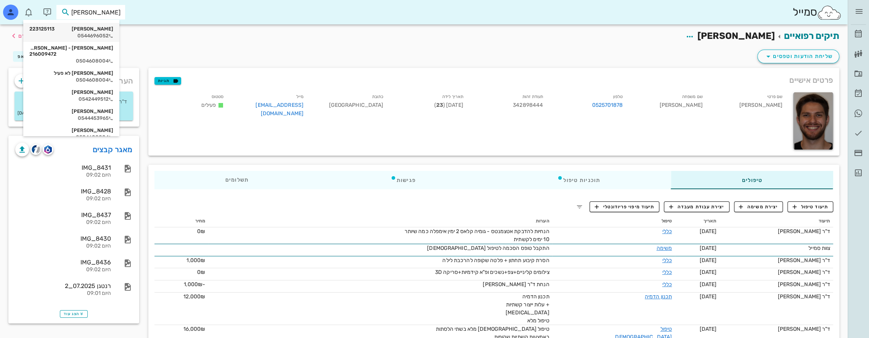
click at [96, 34] on div "0544696052" at bounding box center [71, 36] width 84 height 6
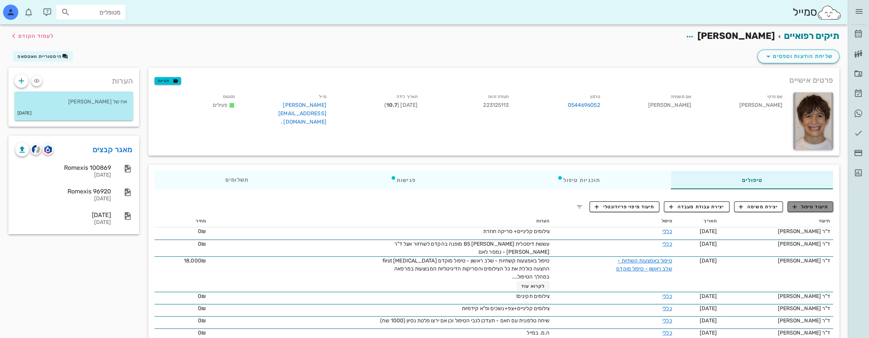
click at [814, 206] on span "תיעוד טיפול" at bounding box center [810, 206] width 35 height 7
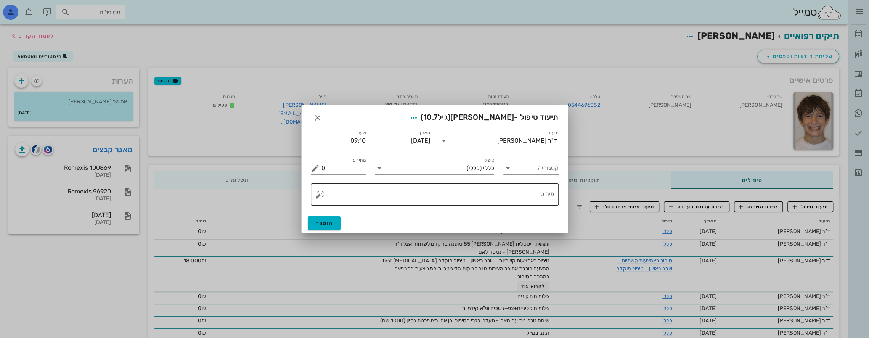
click at [499, 195] on textarea "פירוט" at bounding box center [437, 196] width 233 height 18
type textarea "v"
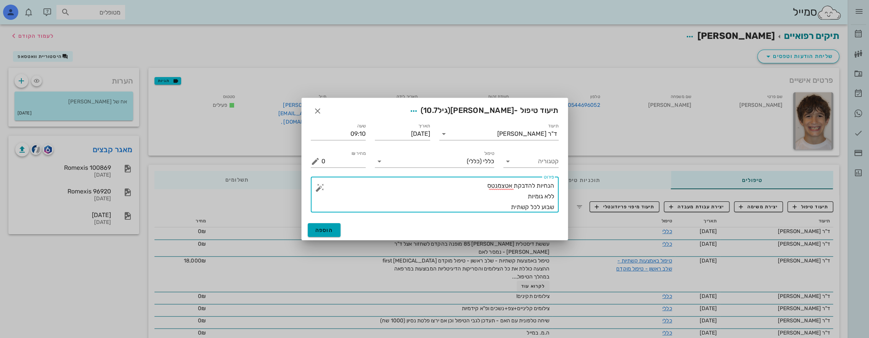
type textarea "הנחיות להדבקת אטצמנטס ללא גומיות שבוע לכל קשתית"
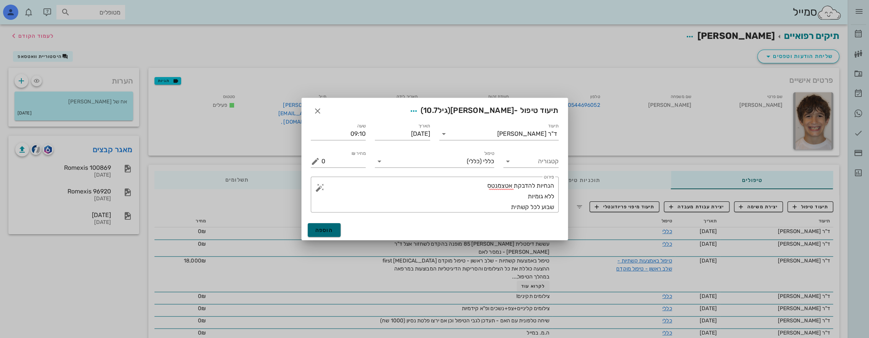
click at [331, 230] on span "הוספה" at bounding box center [324, 230] width 18 height 6
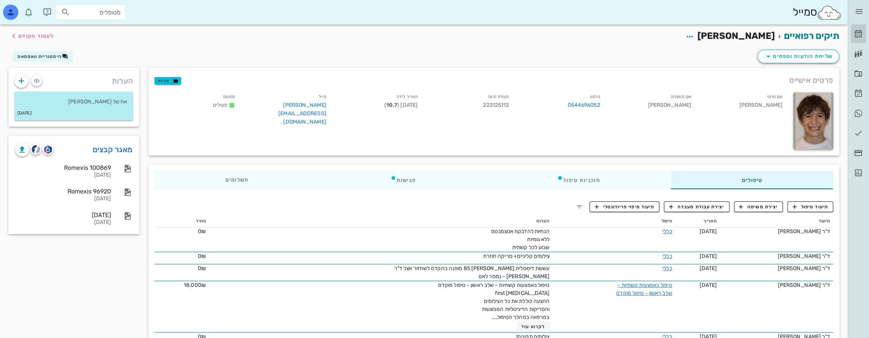
click at [855, 33] on icon at bounding box center [858, 33] width 9 height 9
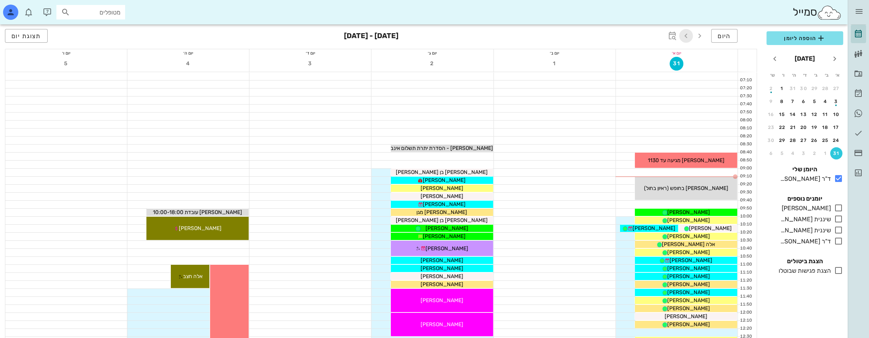
click at [688, 34] on icon "button" at bounding box center [685, 35] width 9 height 9
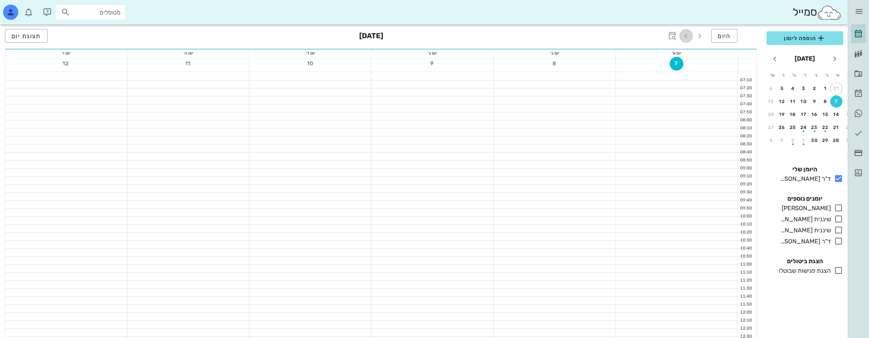
click at [688, 34] on icon "button" at bounding box center [685, 35] width 9 height 9
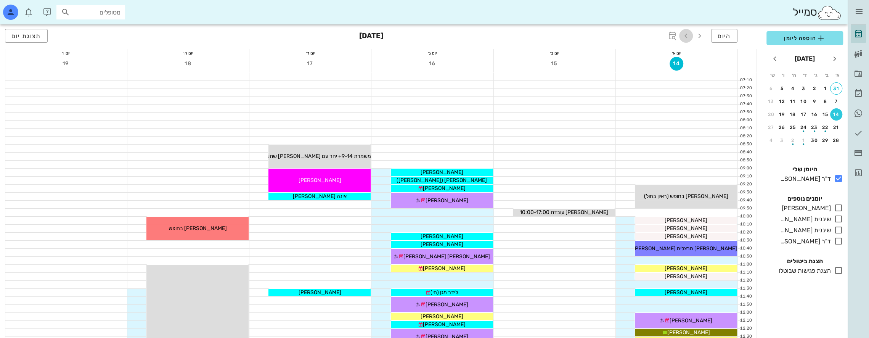
click at [688, 34] on icon "button" at bounding box center [685, 35] width 9 height 9
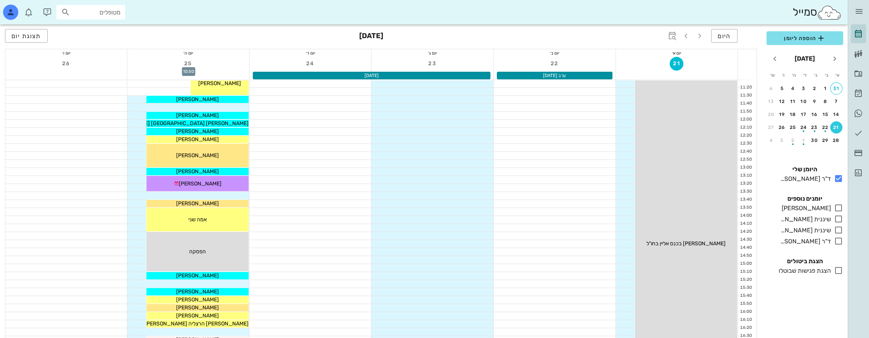
scroll to position [191, 0]
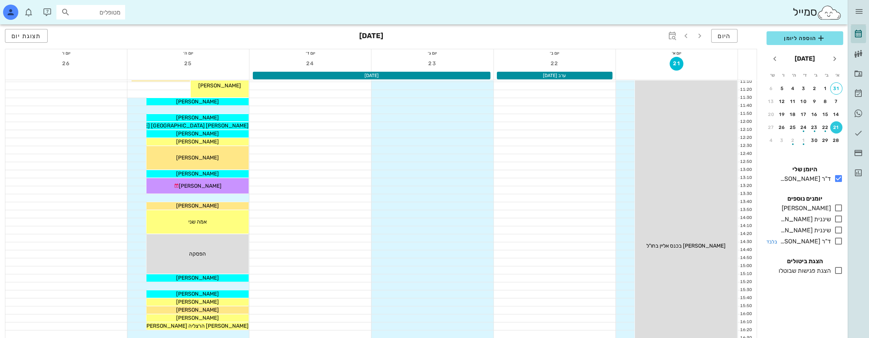
click at [839, 240] on icon at bounding box center [838, 240] width 9 height 9
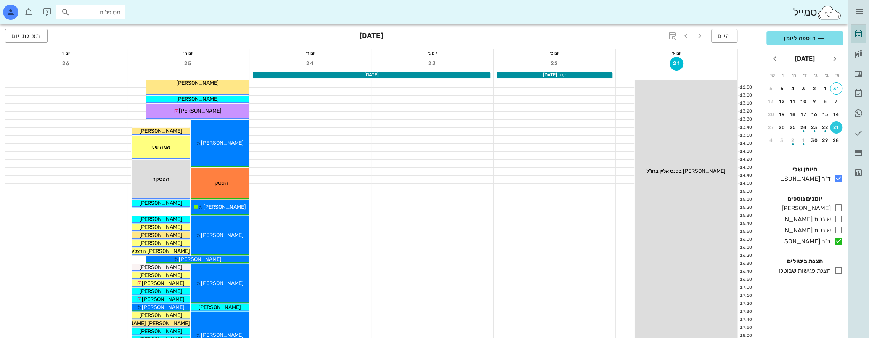
scroll to position [267, 0]
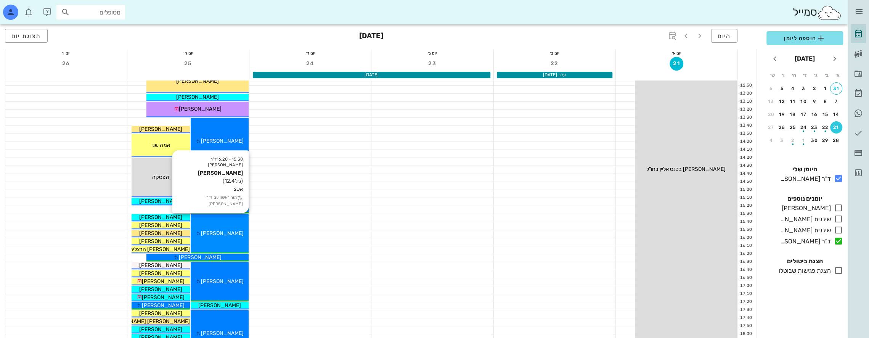
click at [230, 226] on div "15:30 - 16:20 ד"ר [PERSON_NAME] [PERSON_NAME] (גיל 12.4 ) אטצ תור ראשון עם ד"ר …" at bounding box center [220, 233] width 58 height 39
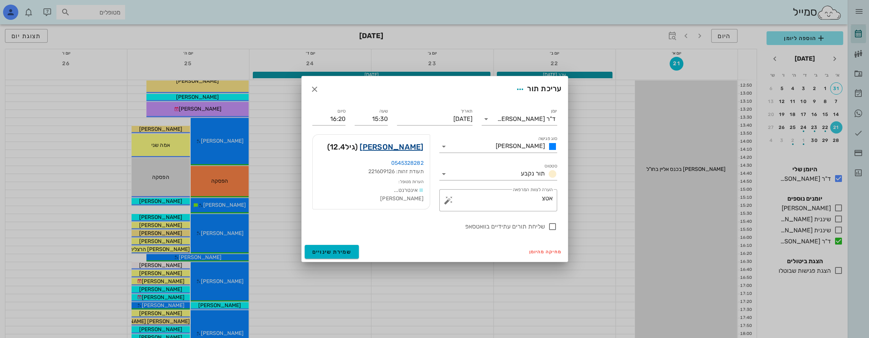
click at [405, 146] on link "[PERSON_NAME]" at bounding box center [392, 147] width 64 height 12
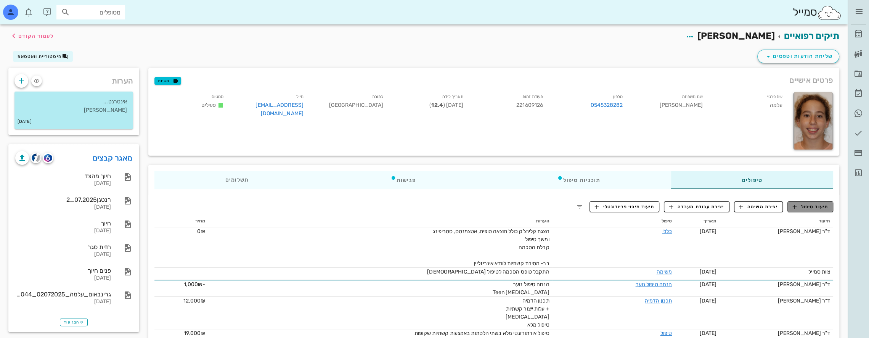
click at [818, 202] on button "תיעוד טיפול" at bounding box center [810, 206] width 46 height 11
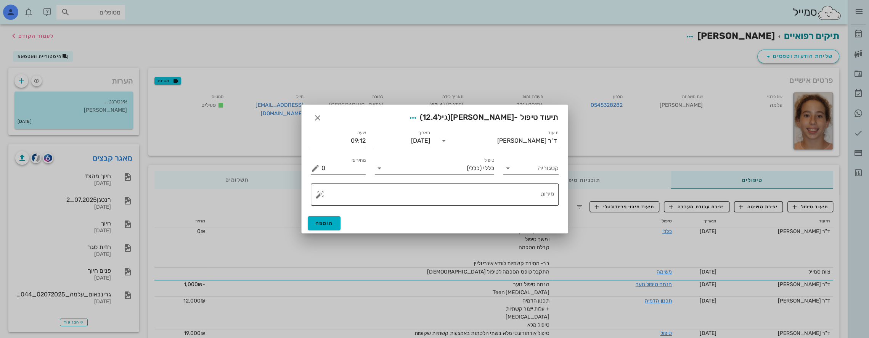
click at [525, 199] on textarea "פירוט" at bounding box center [437, 196] width 233 height 18
type textarea "v"
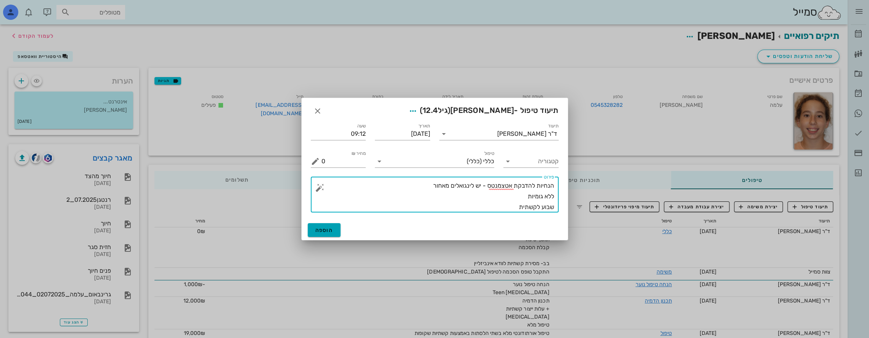
type textarea "הנחיות להדבקת אטצמנטס - יש לינגואלים מאחור ללא גומיות שבוע לקשתית"
click at [328, 229] on span "הוספה" at bounding box center [324, 230] width 18 height 6
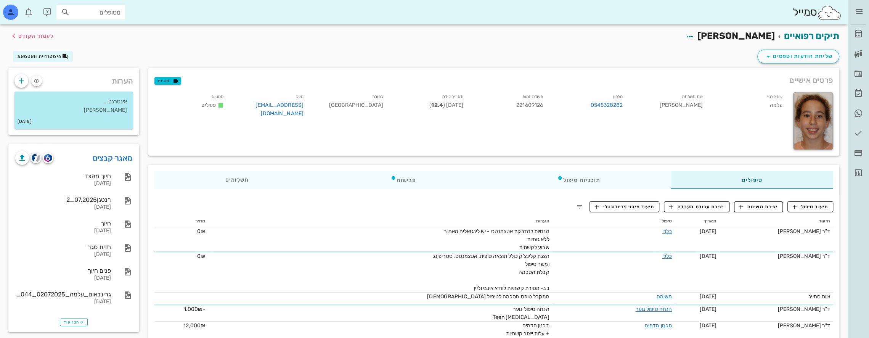
click at [103, 10] on input "מטופלים" at bounding box center [96, 12] width 49 height 10
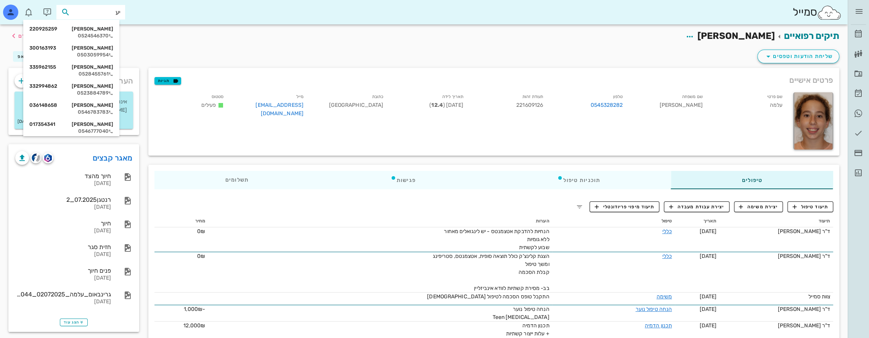
type input "יער"
click at [95, 33] on div "0524546370" at bounding box center [71, 36] width 84 height 6
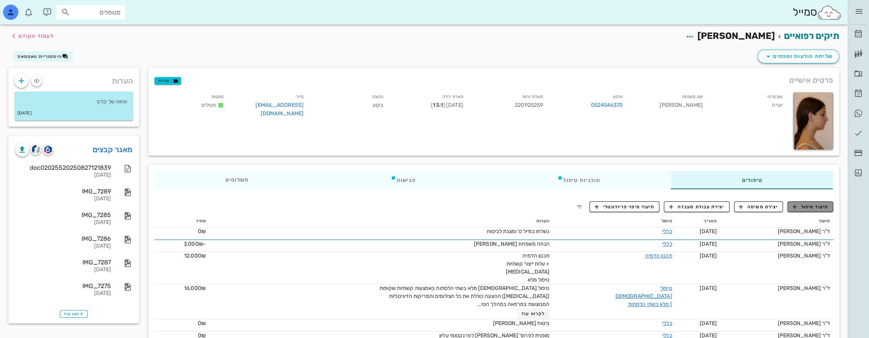
click at [814, 207] on span "תיעוד טיפול" at bounding box center [810, 206] width 35 height 7
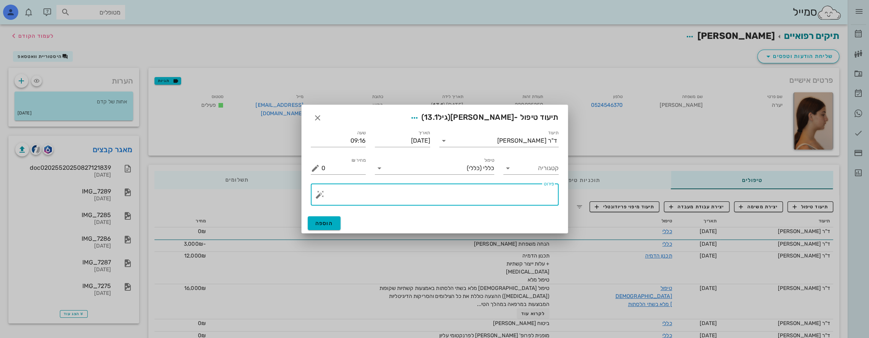
click at [522, 199] on textarea "פירוט" at bounding box center [437, 196] width 233 height 18
click at [538, 191] on textarea "הנחיול לאטצמנטס" at bounding box center [437, 196] width 233 height 21
click at [499, 193] on textarea "הנחיות לאטצמנטס" at bounding box center [437, 196] width 233 height 21
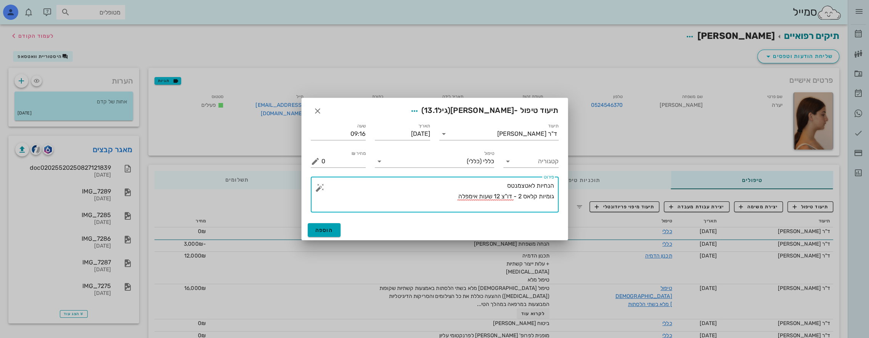
type textarea "הנחיות לאטצמנטס גומיות קלאס 2 - דו"צ 12 שעות אימפלה"
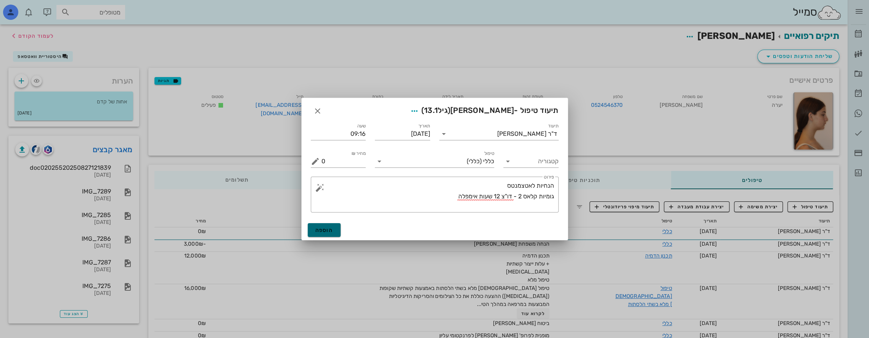
click at [326, 230] on span "הוספה" at bounding box center [324, 230] width 18 height 6
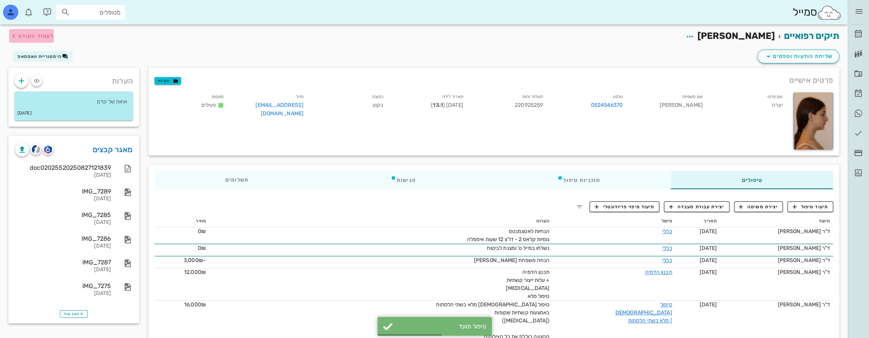
click at [21, 36] on span "לעמוד הקודם" at bounding box center [35, 36] width 35 height 6
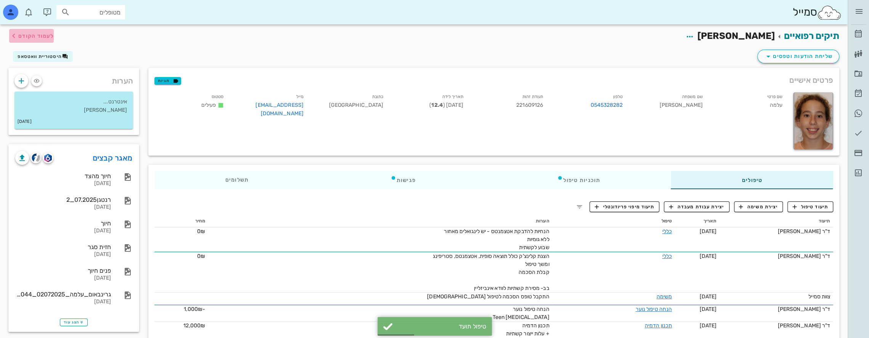
click at [21, 36] on span "לעמוד הקודם" at bounding box center [35, 36] width 35 height 6
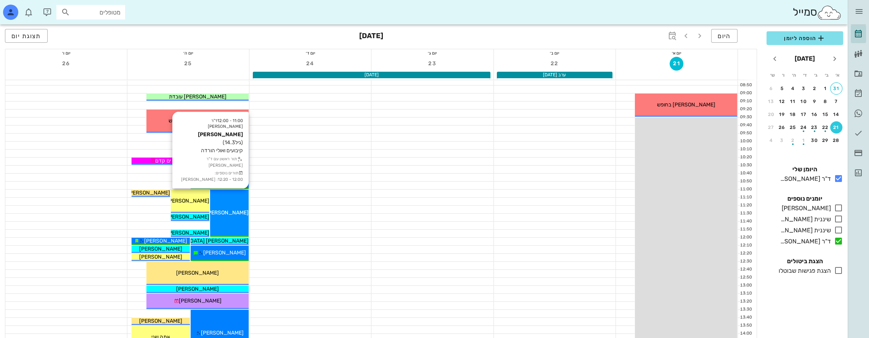
scroll to position [63, 0]
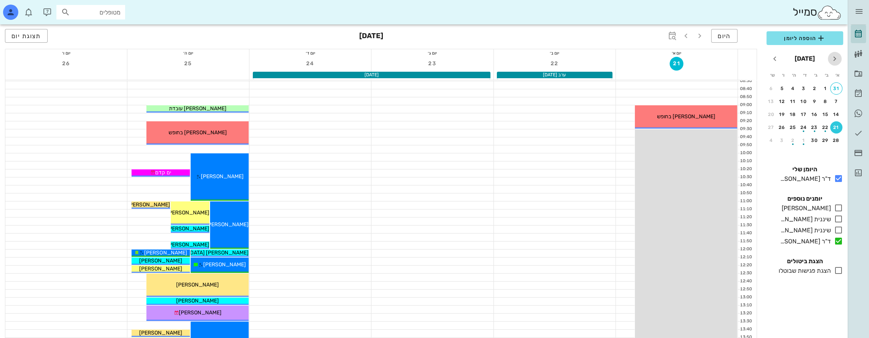
click at [835, 58] on icon "חודש שעבר" at bounding box center [834, 58] width 9 height 9
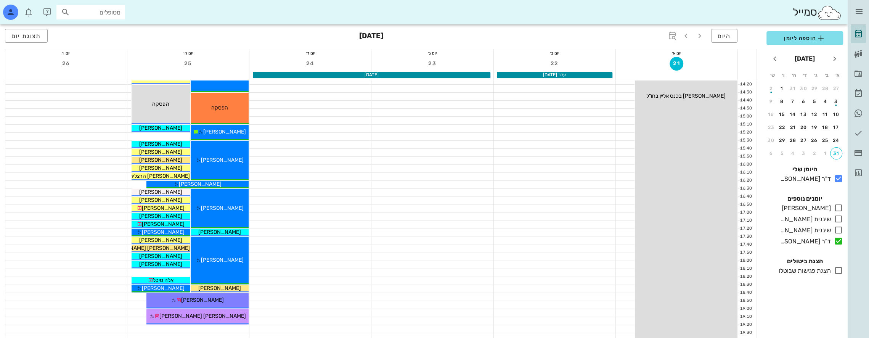
scroll to position [406, 0]
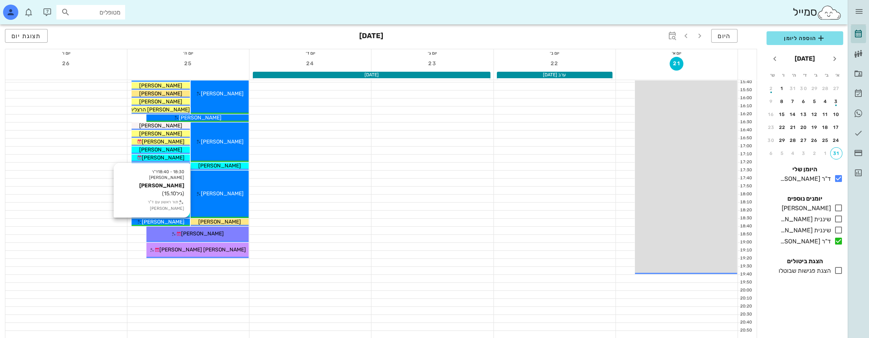
click at [157, 222] on span "[PERSON_NAME]" at bounding box center [163, 221] width 43 height 6
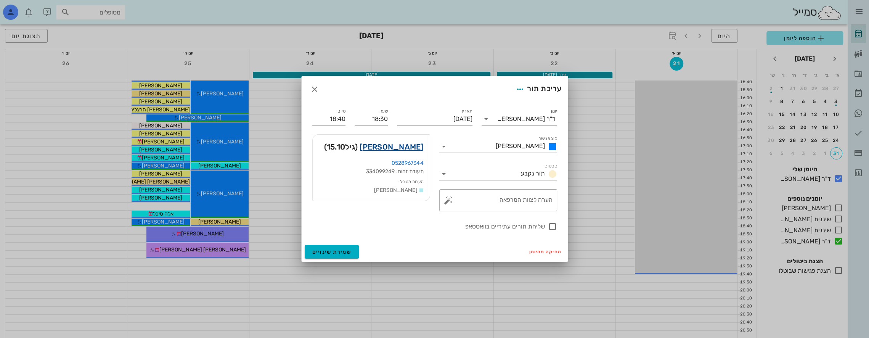
click at [411, 144] on link "[PERSON_NAME]" at bounding box center [392, 147] width 64 height 12
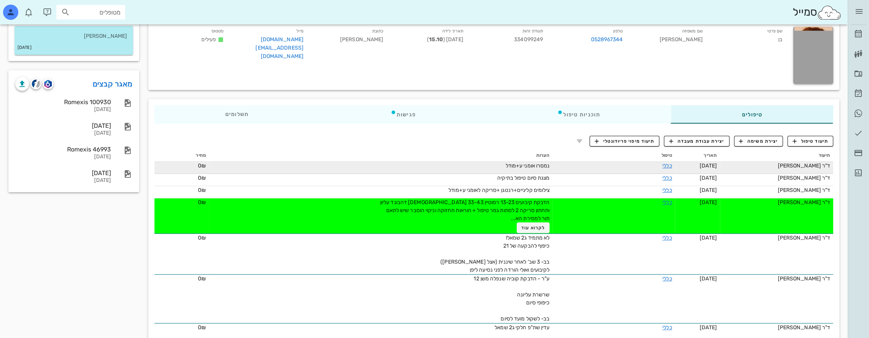
scroll to position [114, 0]
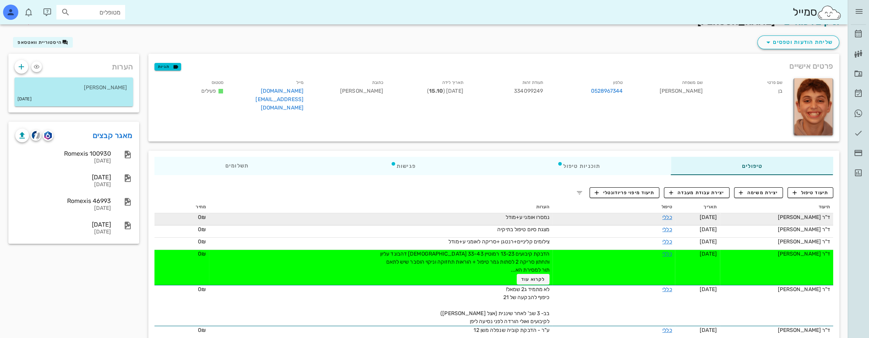
scroll to position [38, 0]
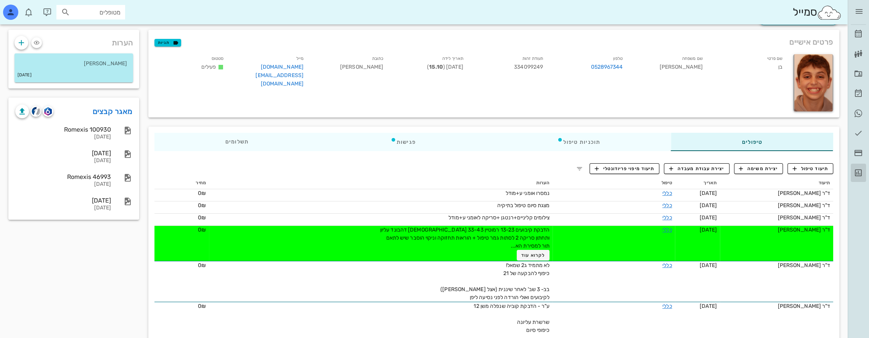
click at [857, 174] on icon at bounding box center [858, 172] width 9 height 9
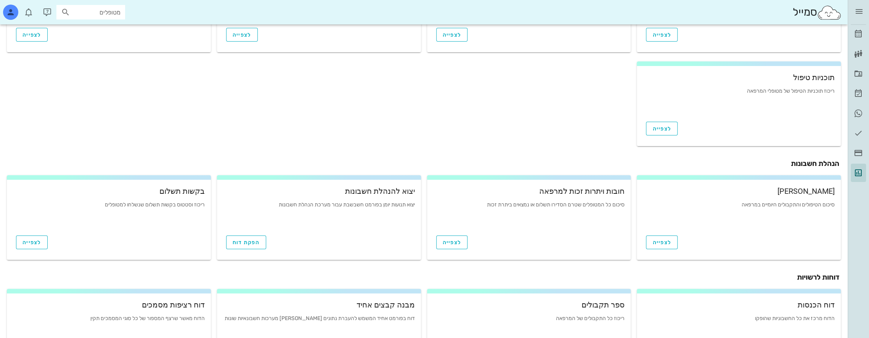
scroll to position [226, 0]
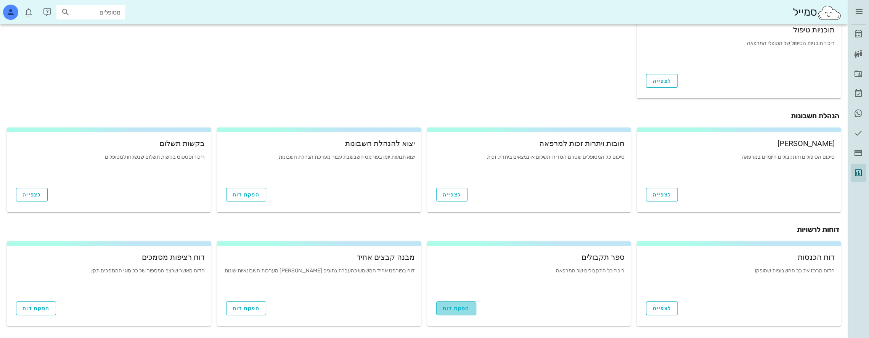
click at [455, 311] on link "הפקת דוח" at bounding box center [456, 308] width 40 height 14
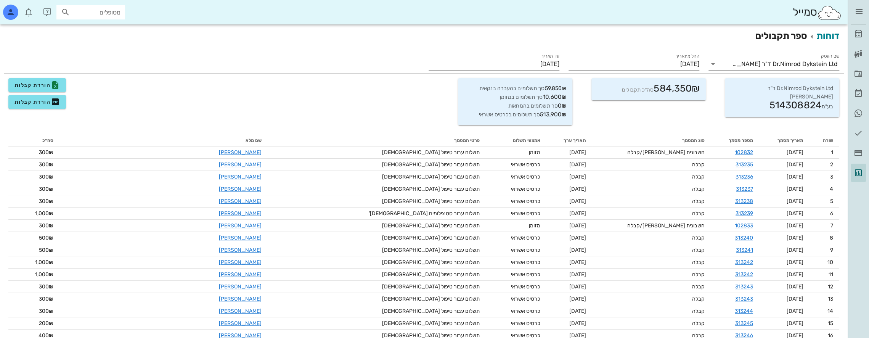
scroll to position [5341, 0]
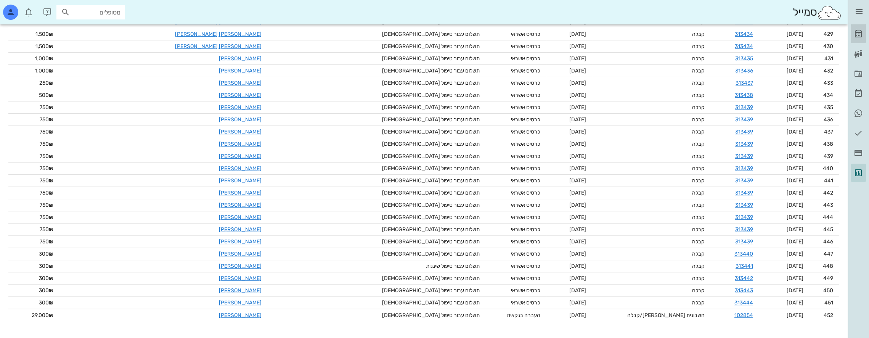
click at [863, 34] on link "[PERSON_NAME]" at bounding box center [858, 34] width 15 height 18
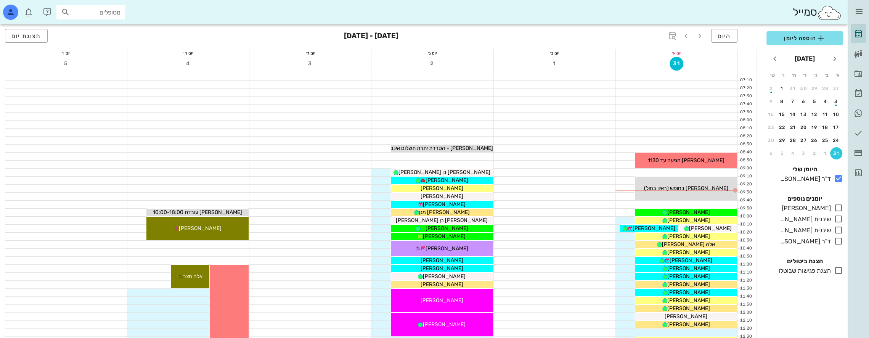
click at [89, 13] on input "מטופלים" at bounding box center [96, 12] width 49 height 10
type input "שנפל"
click at [107, 33] on div "0523988500" at bounding box center [77, 36] width 84 height 6
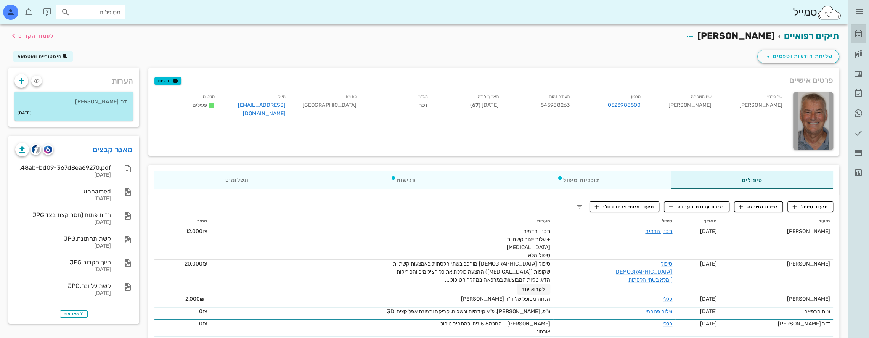
click at [863, 35] on icon at bounding box center [858, 33] width 9 height 9
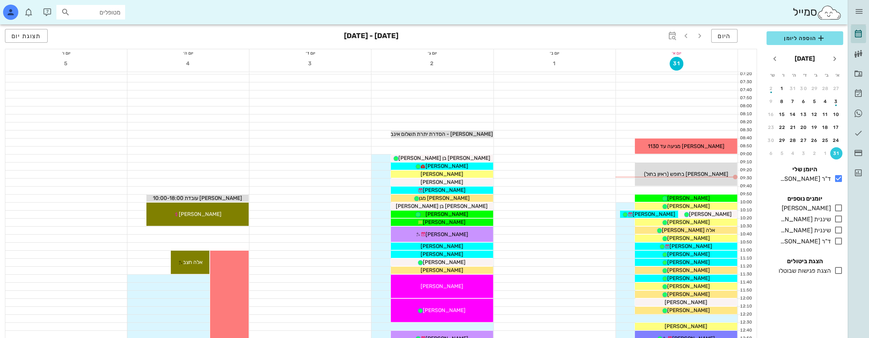
scroll to position [76, 0]
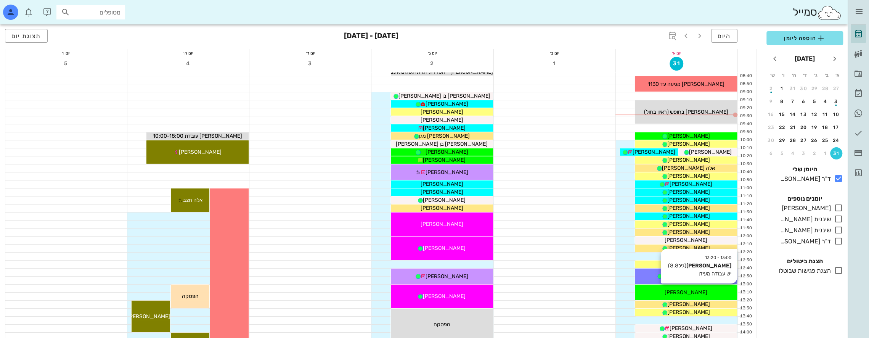
click at [699, 288] on div "[PERSON_NAME]" at bounding box center [686, 292] width 102 height 8
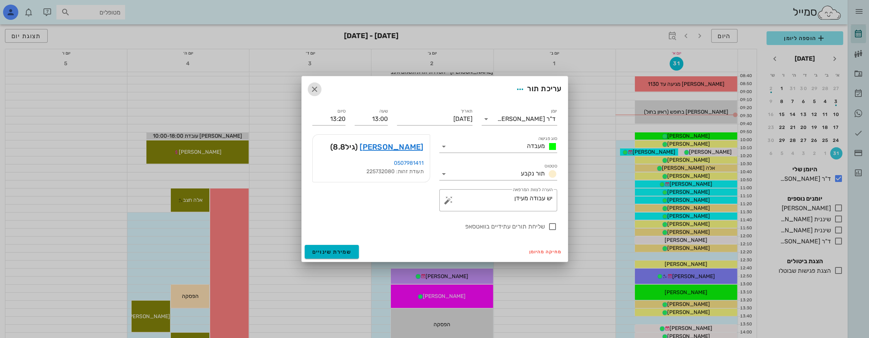
click at [316, 88] on icon "button" at bounding box center [314, 89] width 9 height 9
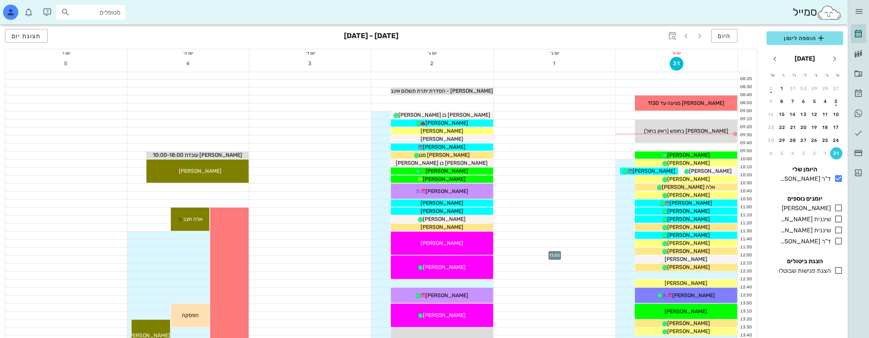
scroll to position [38, 0]
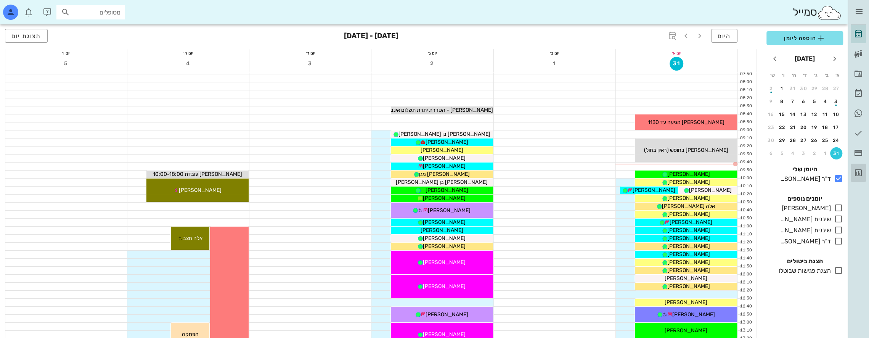
click at [860, 171] on icon at bounding box center [858, 172] width 9 height 9
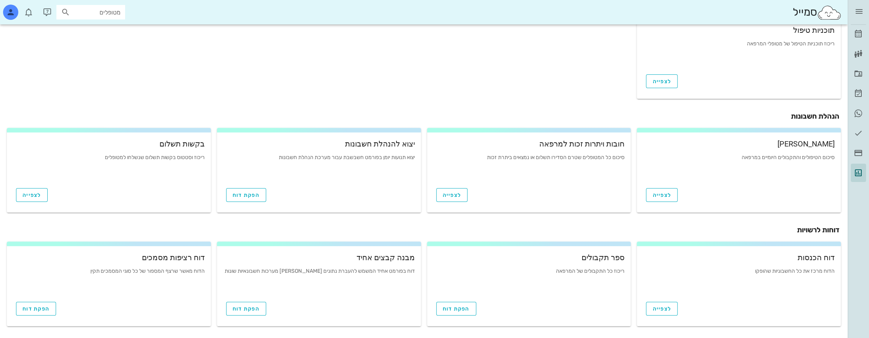
scroll to position [226, 0]
click at [460, 313] on link "הפקת דוח" at bounding box center [456, 308] width 40 height 14
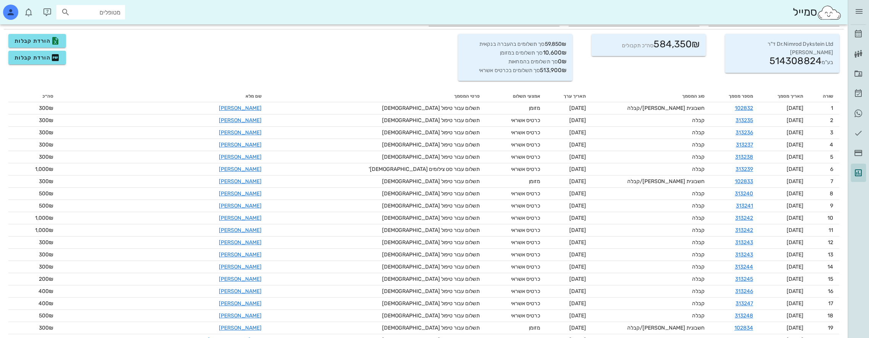
scroll to position [9, 0]
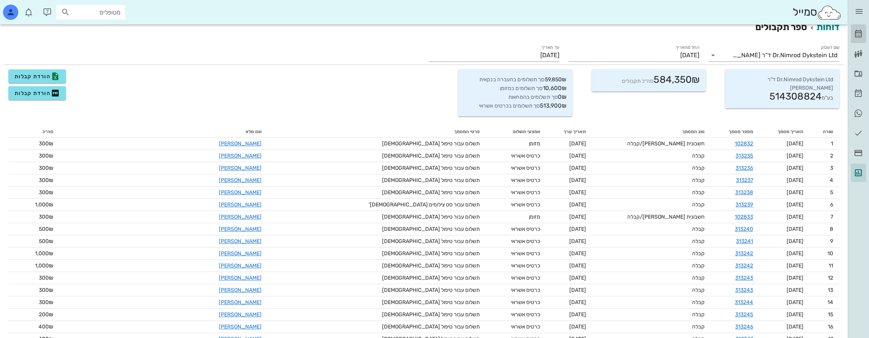
click at [862, 34] on icon at bounding box center [858, 33] width 9 height 9
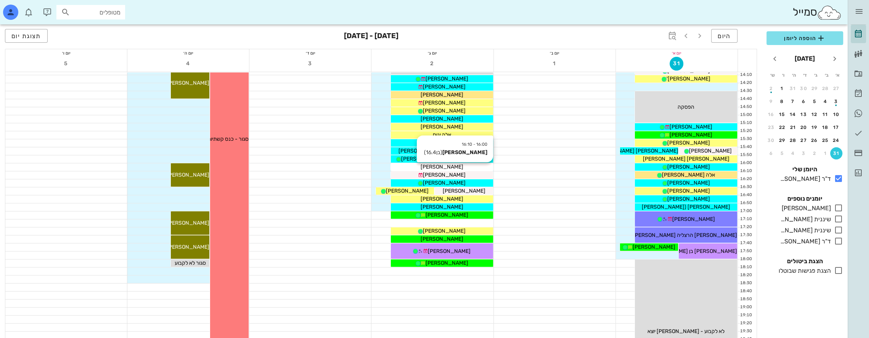
scroll to position [343, 0]
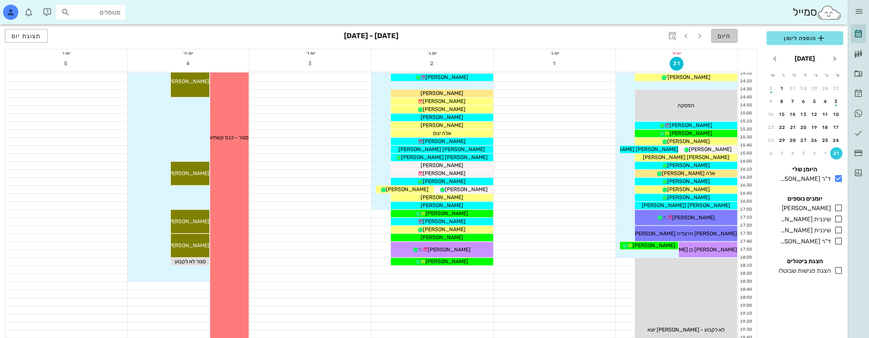
click at [728, 35] on span "היום" at bounding box center [724, 35] width 13 height 7
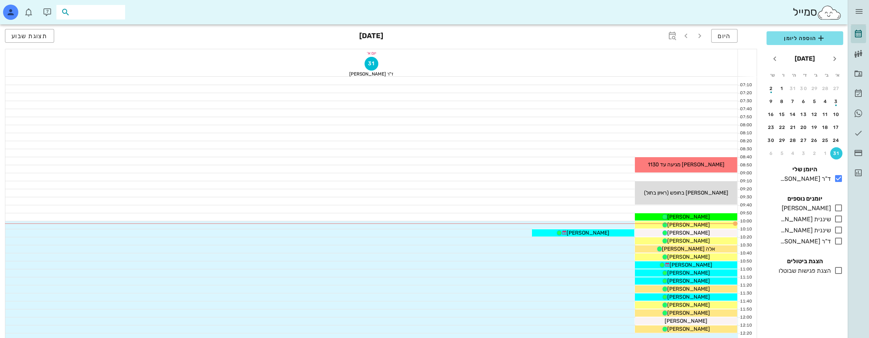
click at [103, 12] on input "text" at bounding box center [96, 12] width 49 height 10
type input "[PERSON_NAME]"
click at [108, 37] on div "0549400604" at bounding box center [77, 36] width 84 height 6
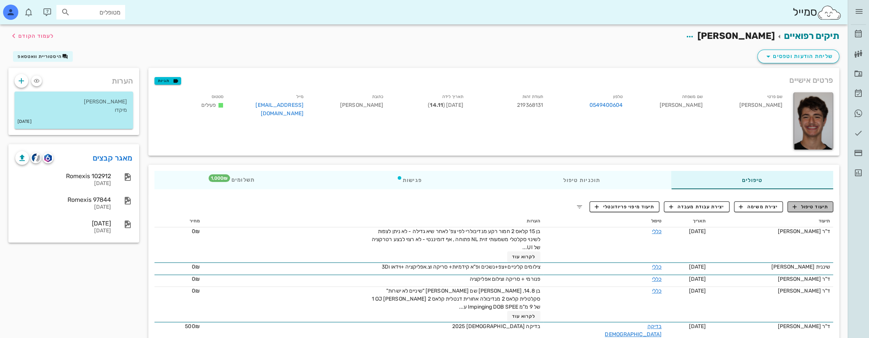
click at [812, 204] on span "תיעוד טיפול" at bounding box center [810, 206] width 35 height 7
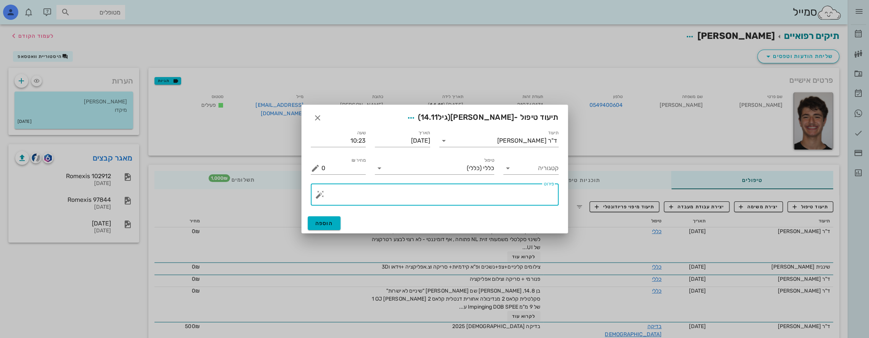
click at [518, 195] on textarea "פירוט" at bounding box center [437, 196] width 233 height 18
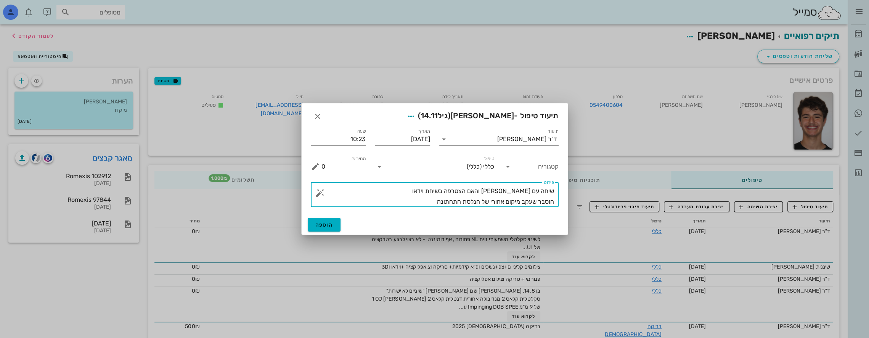
click at [476, 200] on textarea "שיחה עם [PERSON_NAME] והאם הצטרפה בשיחת וידאו הוסבר שעקב מיקום אחורי של הנלסת ה…" at bounding box center [437, 196] width 233 height 21
click at [436, 198] on textarea "שיחה עם [PERSON_NAME] והאם הצטרפה בשיחת וידאו הוסבר שעקב מיקום אחורי של הלסת הת…" at bounding box center [437, 196] width 233 height 21
click at [436, 202] on textarea "שיחה עם [PERSON_NAME] והאם הצטרפה בשיחת וידאו הוסבר שעקב מיקום אחורי של הלסת הת…" at bounding box center [437, 196] width 233 height 21
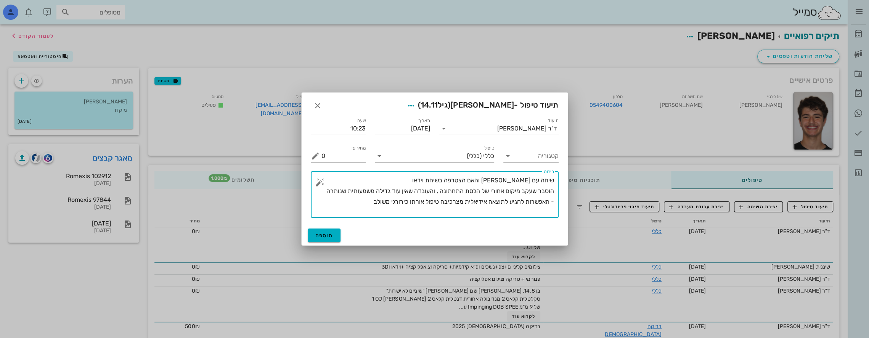
click at [445, 201] on textarea "שיחה עם [PERSON_NAME] והאם הצטרפה בשיחת וידאו הוסבר שעקב מיקום אחורי של הלסת הת…" at bounding box center [437, 196] width 233 height 43
click at [368, 200] on textarea "שיחה עם [PERSON_NAME] והאם הצטרפה בשיחת וידאו הוסבר שעקב מיקום אחורי של הלסת הת…" at bounding box center [437, 196] width 233 height 43
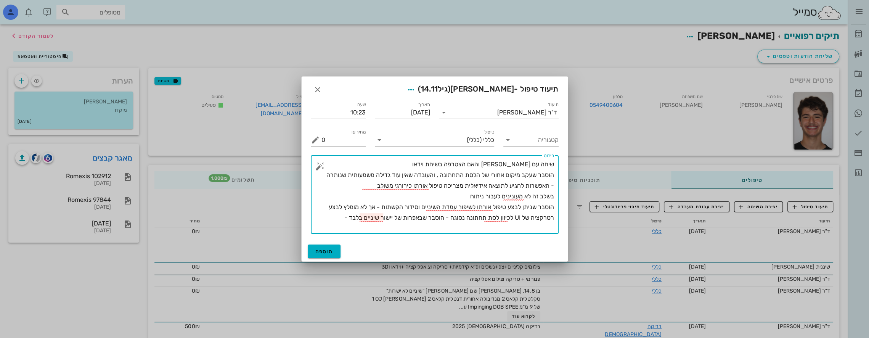
click at [414, 217] on textarea "שיחה עם [PERSON_NAME] והאם הצטרפה בשיחת וידאו הוסבר שעקב מיקום אחורי של הלסת הת…" at bounding box center [437, 196] width 233 height 75
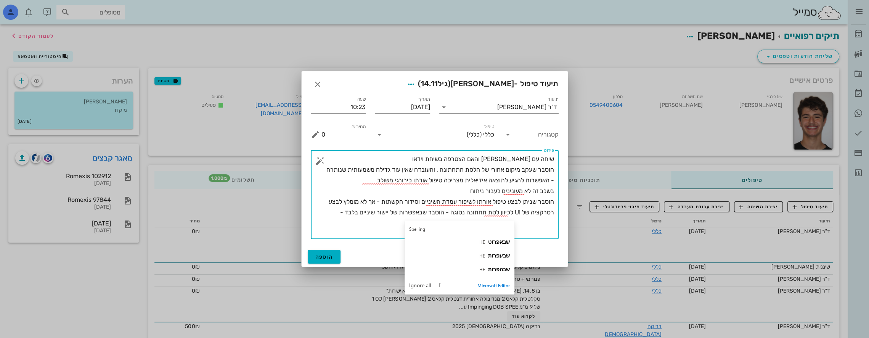
click at [338, 214] on textarea "שיחה עם [PERSON_NAME] והאם הצטרפה בשיחת וידאו הוסבר שעקב מיקום אחורי של הלסת הת…" at bounding box center [437, 196] width 233 height 85
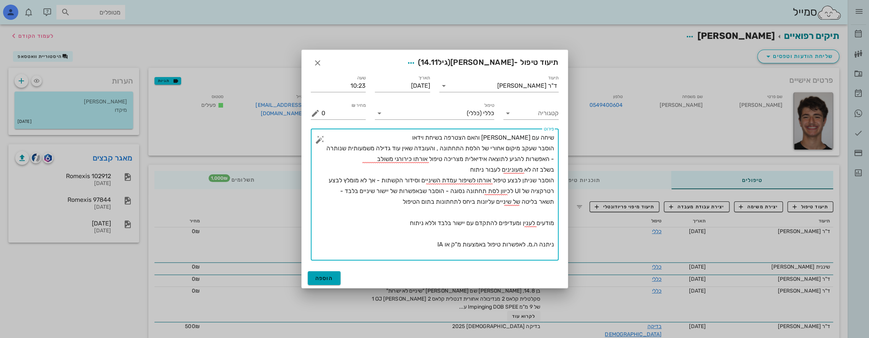
type textarea "שיחה עם [PERSON_NAME] והאם הצטרפה בשיחת וידאו הוסבר שעקב מיקום אחורי של הלסת הת…"
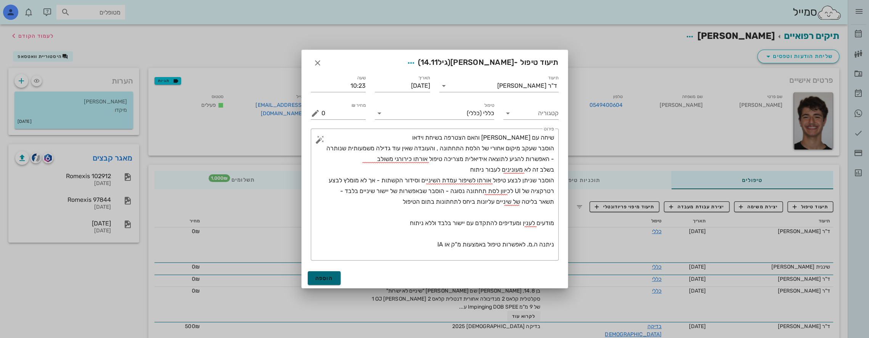
click at [326, 273] on button "הוספה" at bounding box center [324, 278] width 33 height 14
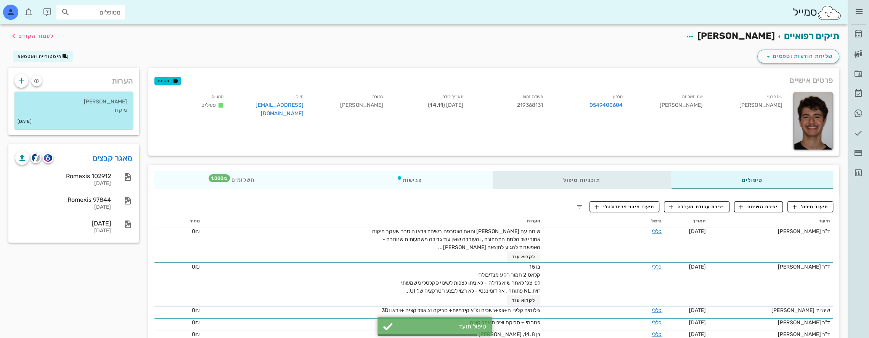
drag, startPoint x: 601, startPoint y: 180, endPoint x: 585, endPoint y: 179, distance: 16.1
click at [601, 180] on div "תוכניות טיפול" at bounding box center [582, 180] width 178 height 18
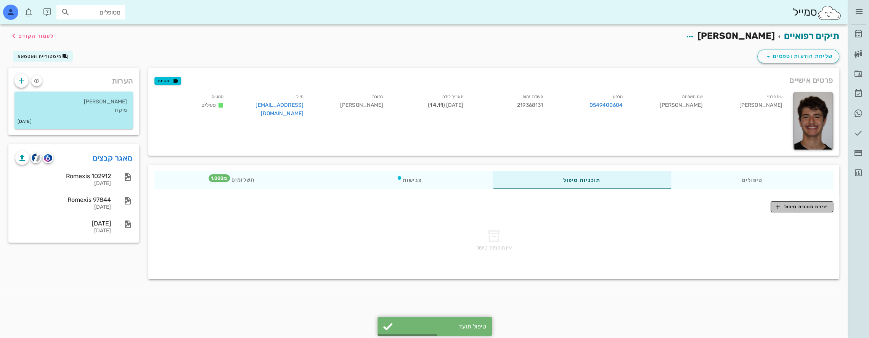
click at [798, 206] on span "יצירת תוכנית טיפול" at bounding box center [802, 206] width 52 height 7
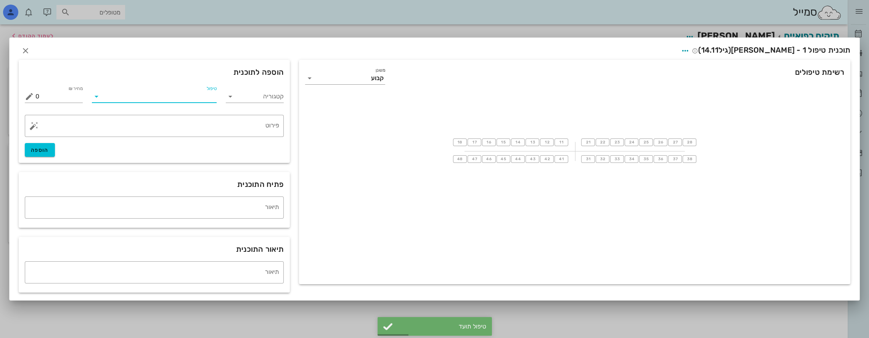
click at [178, 96] on input "טיפול" at bounding box center [160, 96] width 114 height 12
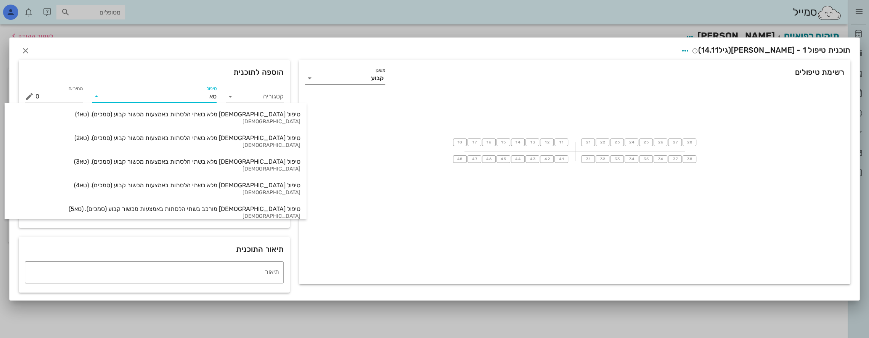
type input "טא3"
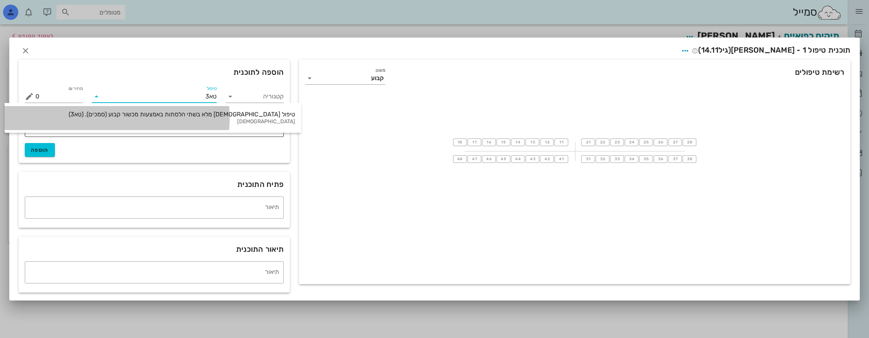
click at [94, 113] on div "טיפול [DEMOGRAPHIC_DATA] מלא בשתי הלסתות באמצעות מכשור קבוע (סמכים). (טא3)" at bounding box center [153, 114] width 284 height 7
type input "20000"
type textarea "ההצעה כוללת את כל הצילומים והסריקות הדיגיטליות המבוצעים במרפאה במהלך הטיפול, את…"
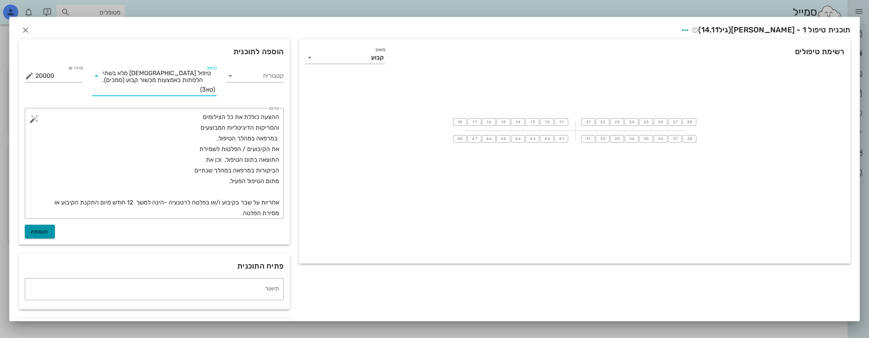
click at [48, 232] on span "הוספה" at bounding box center [40, 231] width 18 height 6
type input "0"
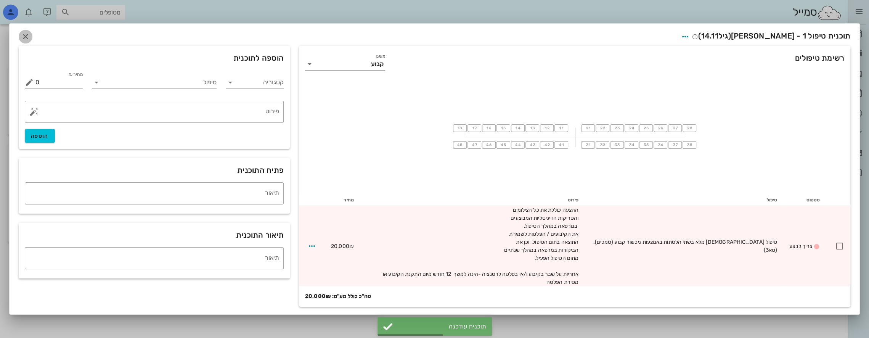
click at [23, 41] on icon "button" at bounding box center [25, 36] width 9 height 9
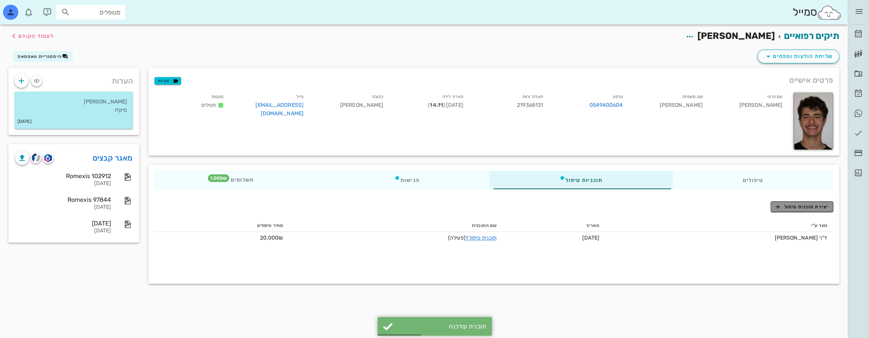
click at [802, 208] on span "יצירת תוכנית טיפול" at bounding box center [802, 206] width 52 height 7
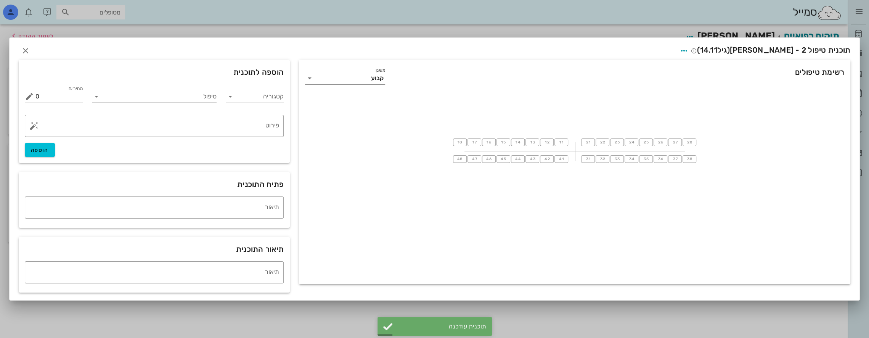
click at [205, 96] on input "טיפול" at bounding box center [160, 96] width 114 height 12
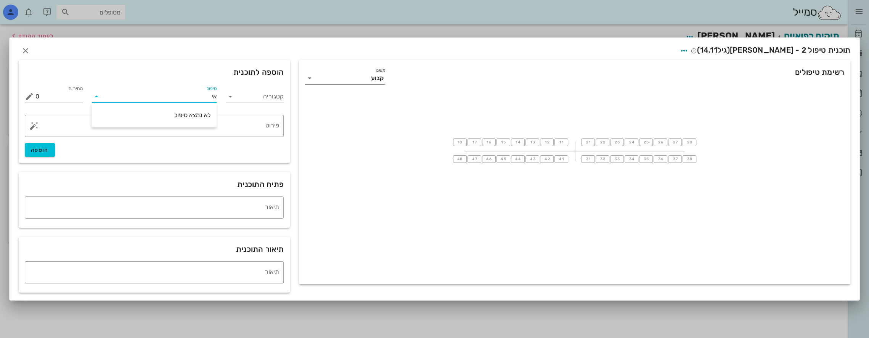
type input "אינ"
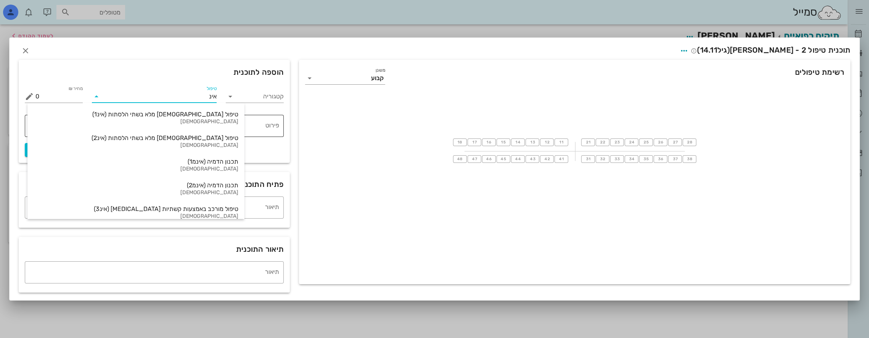
click at [191, 114] on div "טיפול [DEMOGRAPHIC_DATA] מלא בשתי הלסתות (אינ1)" at bounding box center [136, 114] width 205 height 7
type input "16000"
type textarea "באמצעות קשתיות שקופות ([MEDICAL_DATA]) ההצעה כוללת את כל הצילומים והסריקות הדיג…"
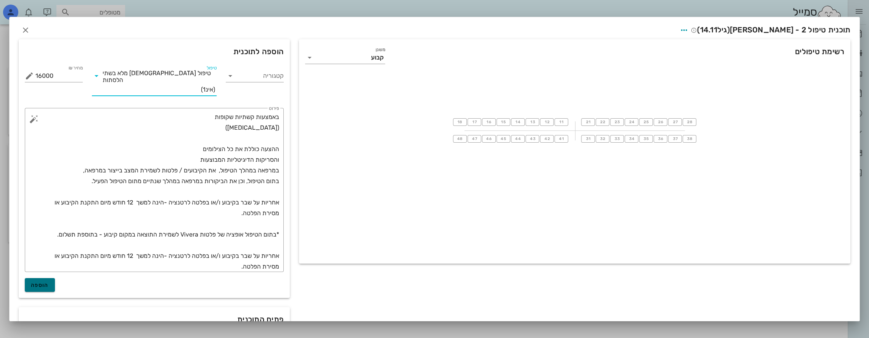
click at [49, 282] on span "הוספה" at bounding box center [40, 285] width 18 height 6
type input "0"
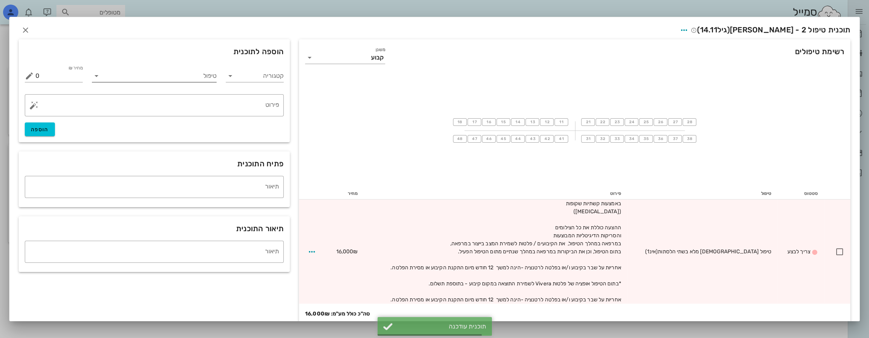
click at [192, 75] on input "טיפול" at bounding box center [160, 76] width 114 height 12
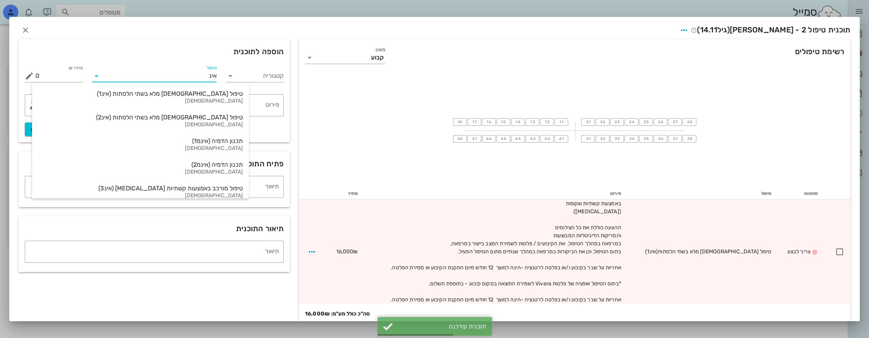
type input "אינמ"
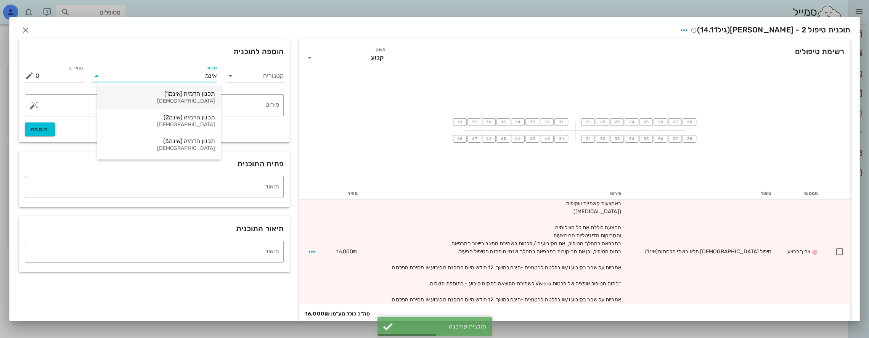
click at [189, 95] on div "תכנון הדמיה (אינמ1)" at bounding box center [159, 93] width 112 height 7
type input "12000"
type textarea "+ עלות ייצור קשתיות [MEDICAL_DATA] טיפול מלא"
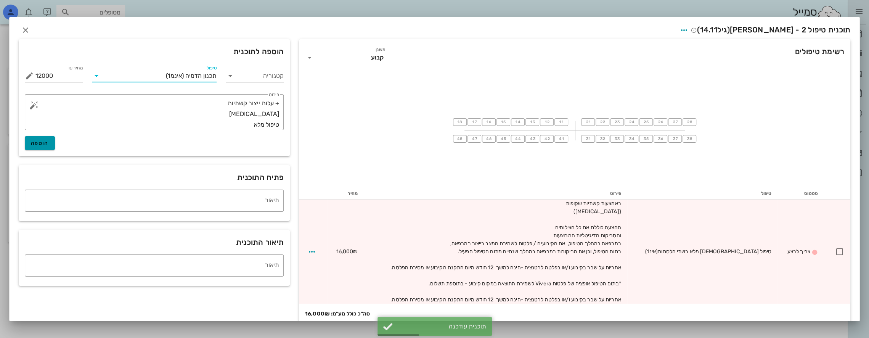
click at [49, 139] on button "הוספה" at bounding box center [40, 143] width 30 height 14
type input "0"
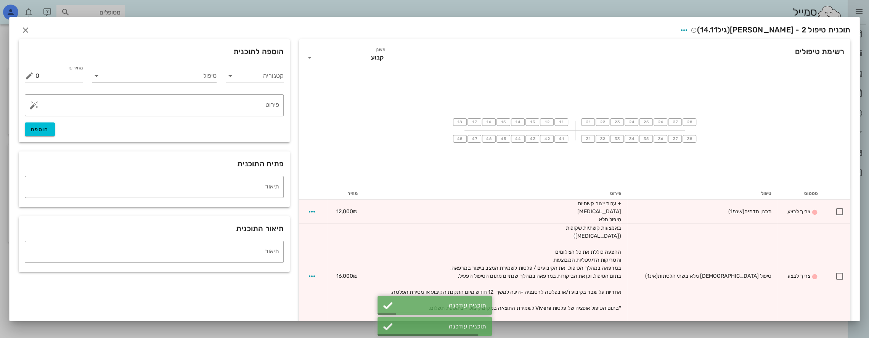
click at [203, 77] on input "טיפול" at bounding box center [160, 76] width 114 height 12
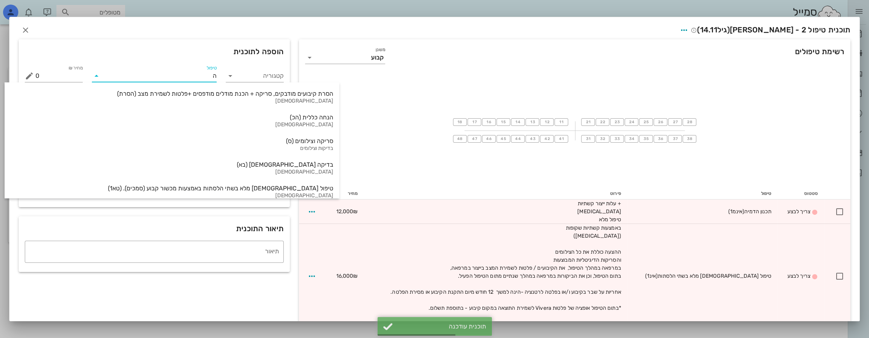
type input "הנ"
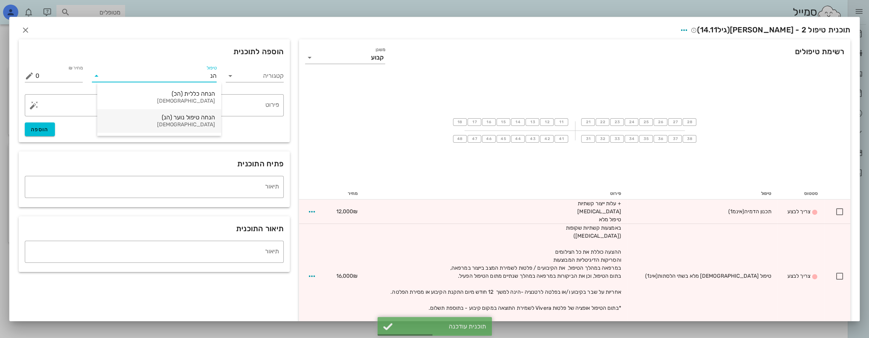
click at [198, 117] on div "הנחה טיפול נוער (הנ)" at bounding box center [159, 117] width 112 height 7
type input "-1000"
type textarea "[MEDICAL_DATA] Teen"
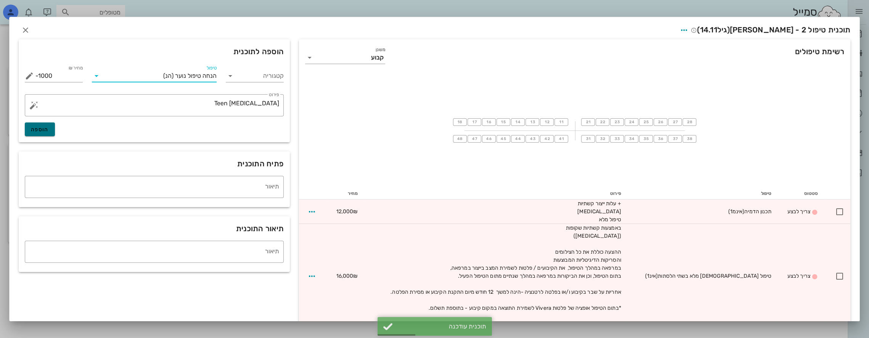
click at [49, 130] on span "הוספה" at bounding box center [40, 129] width 18 height 6
type input "0"
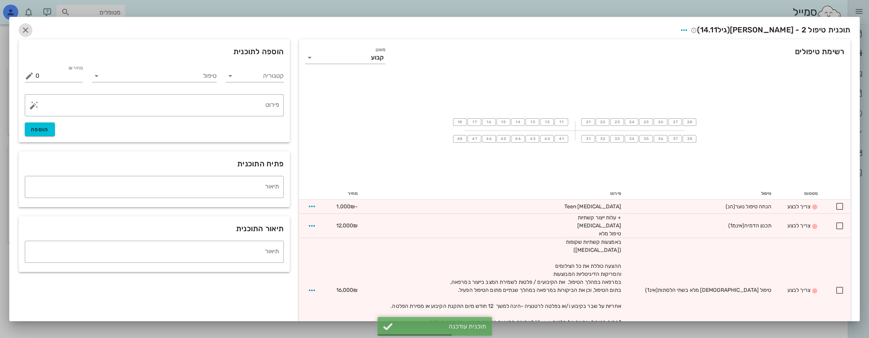
click at [30, 29] on icon "button" at bounding box center [25, 30] width 9 height 9
